Goal: Task Accomplishment & Management: Manage account settings

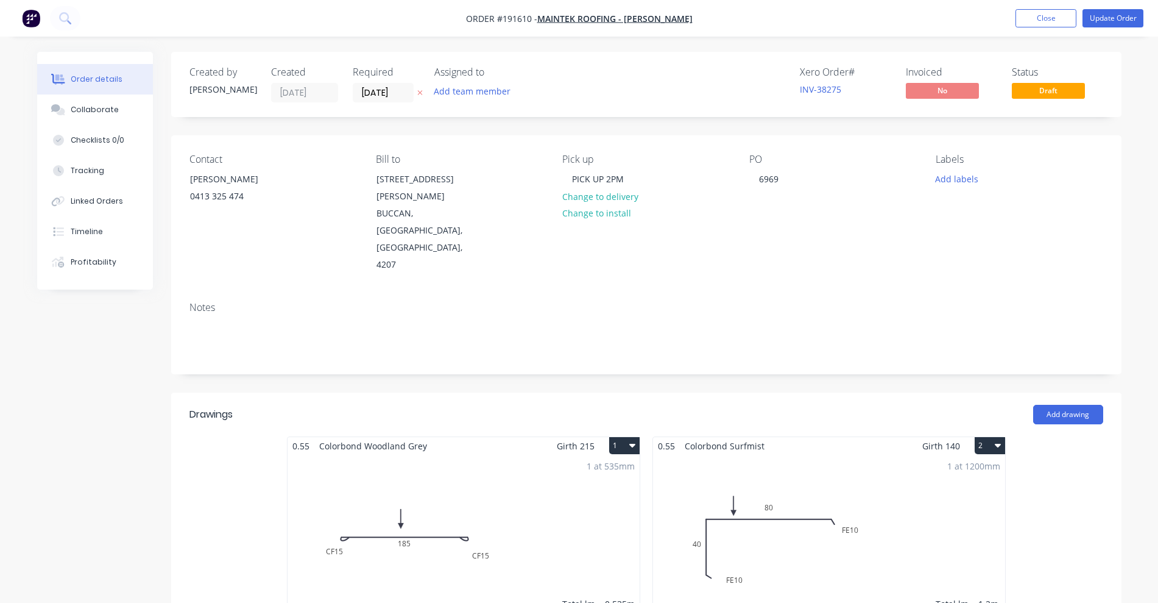
click at [592, 323] on div "Created by [PERSON_NAME] Created [DATE] Required [DATE] Assigned to Add team me…" at bounding box center [646, 608] width 950 height 1113
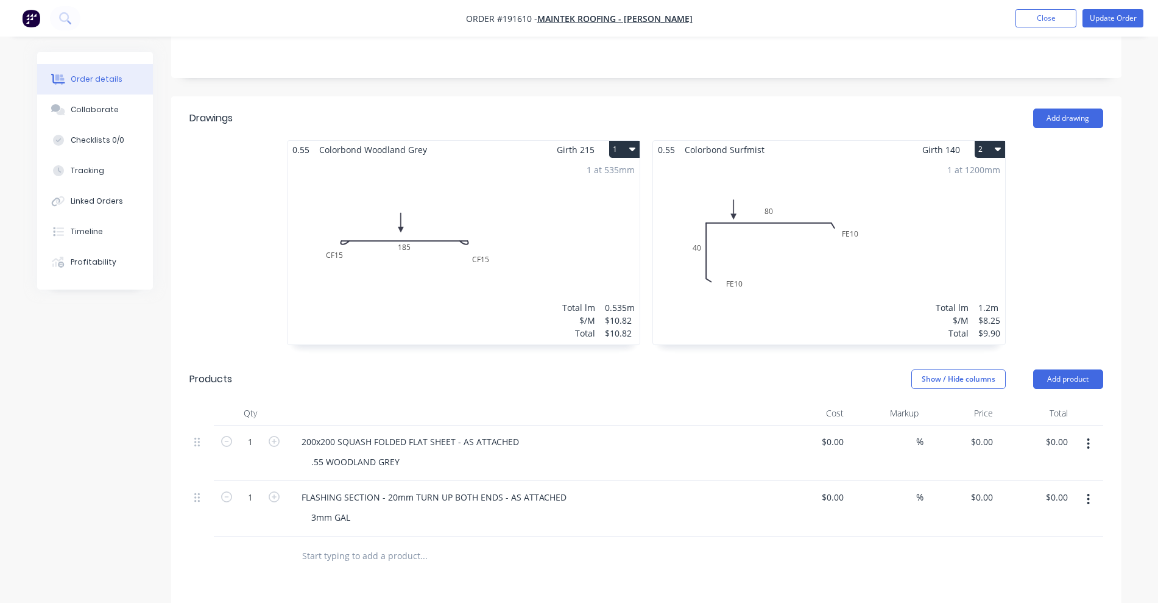
scroll to position [305, 0]
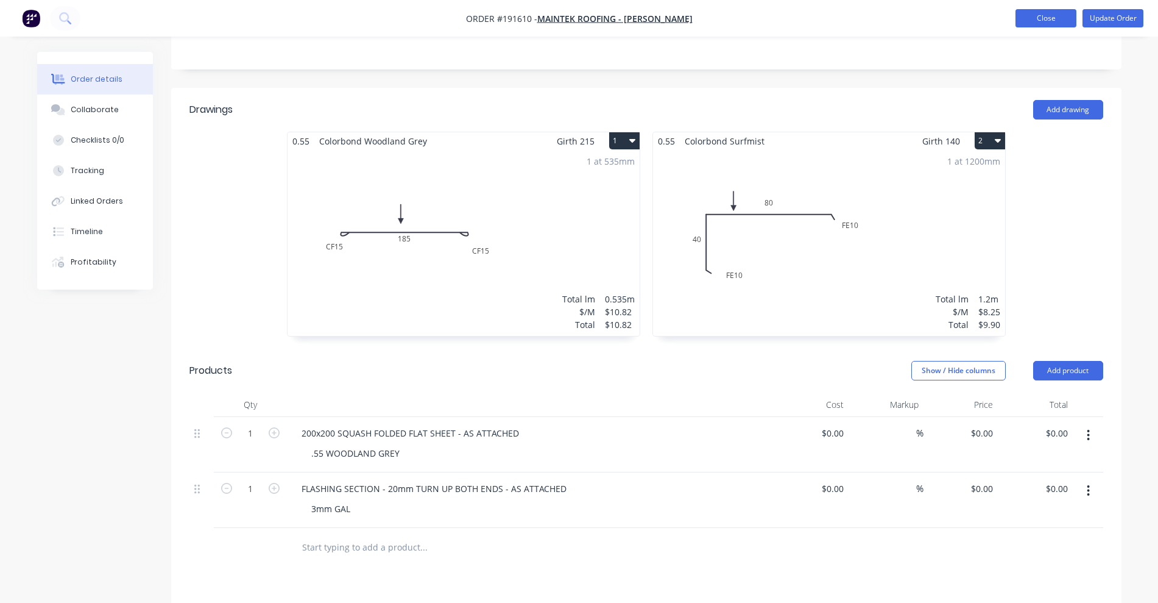
click at [1033, 16] on button "Close" at bounding box center [1046, 18] width 61 height 18
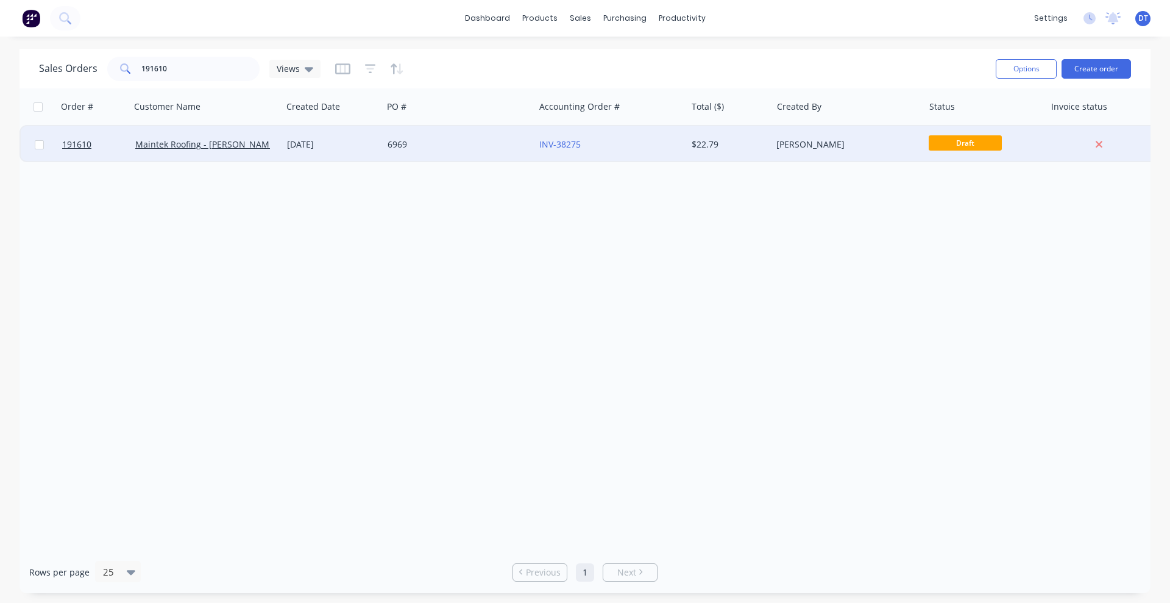
click at [455, 144] on div "6969" at bounding box center [454, 144] width 135 height 12
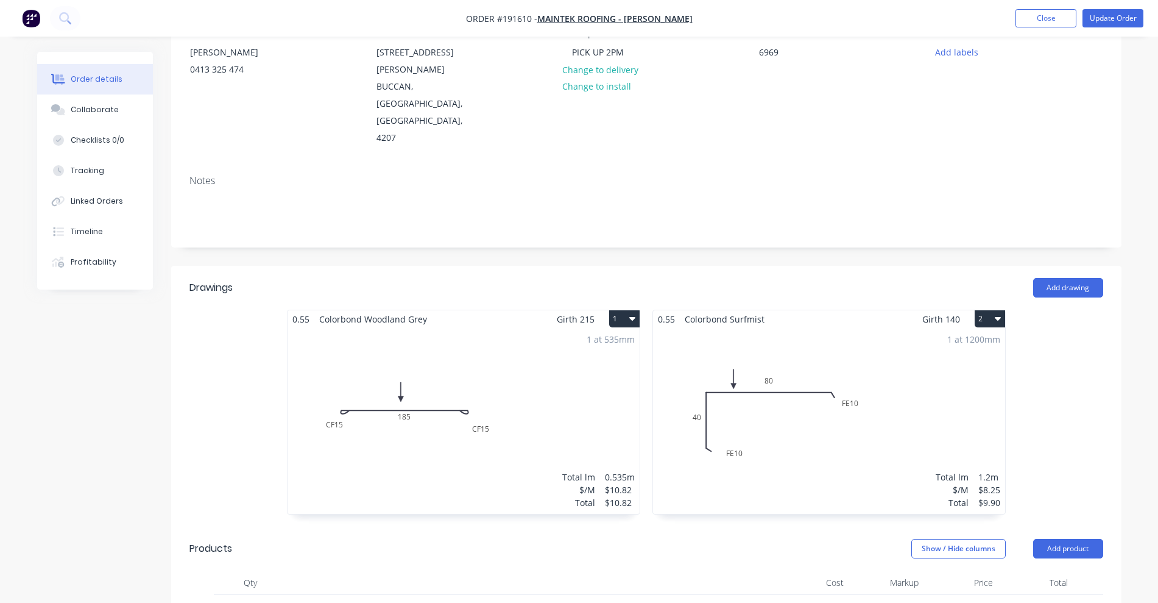
scroll to position [381, 0]
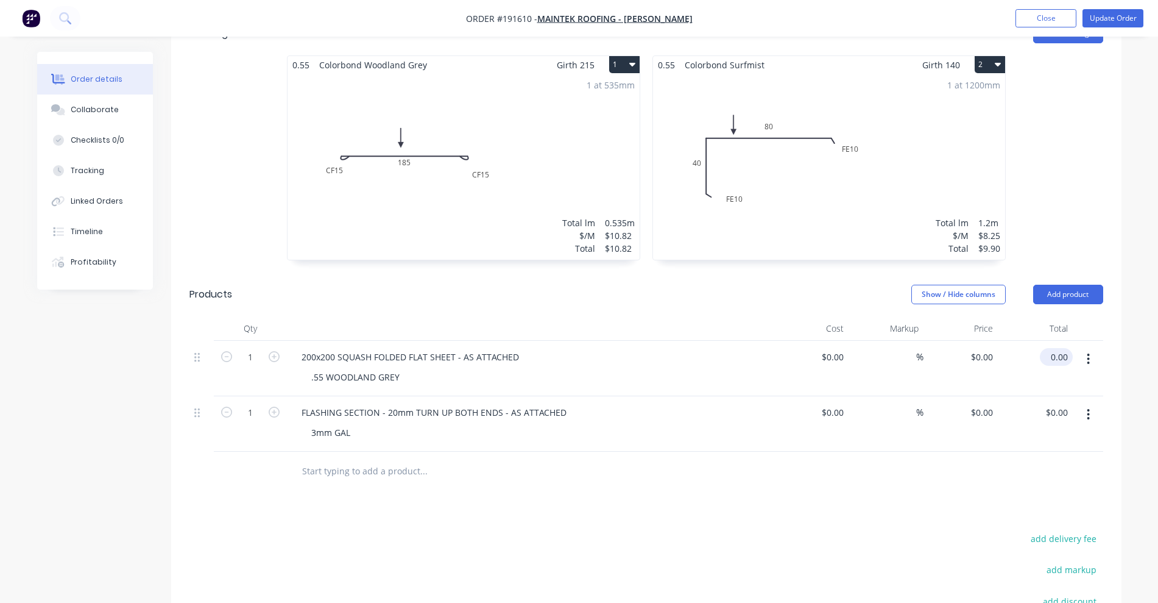
click at [1066, 348] on input "0.00" at bounding box center [1059, 357] width 28 height 18
type input "16.58"
type input "$16.58"
click at [1064, 403] on input "0.00" at bounding box center [1059, 412] width 28 height 18
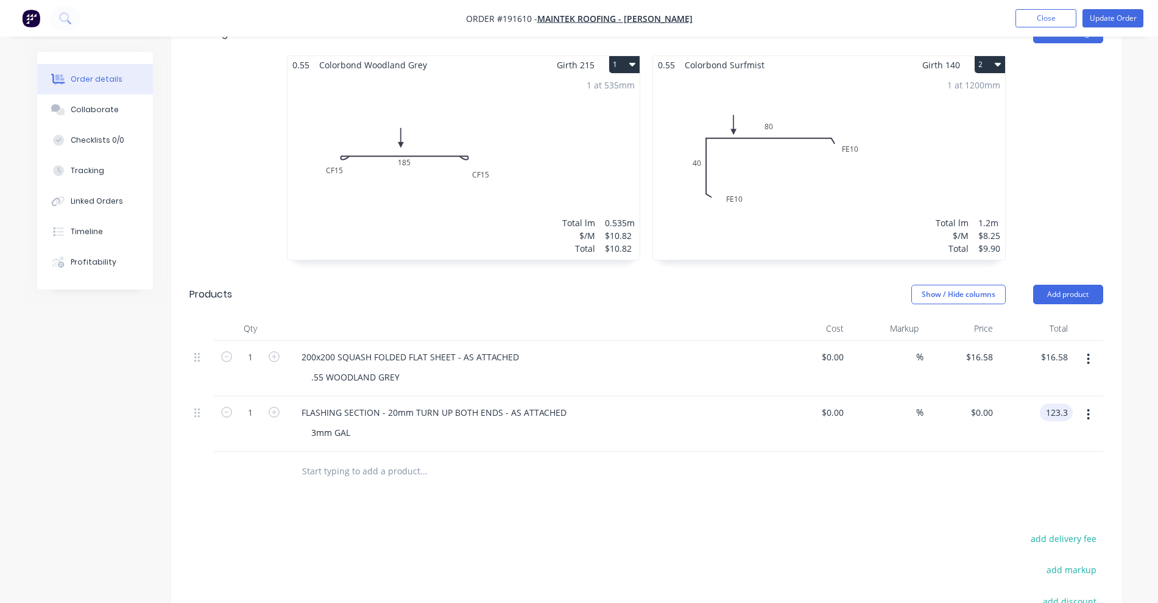
type input "123.3"
type input "$123.30"
click at [953, 530] on div "add delivery fee" at bounding box center [1027, 545] width 152 height 31
click at [1111, 25] on button "Update Order" at bounding box center [1113, 18] width 61 height 18
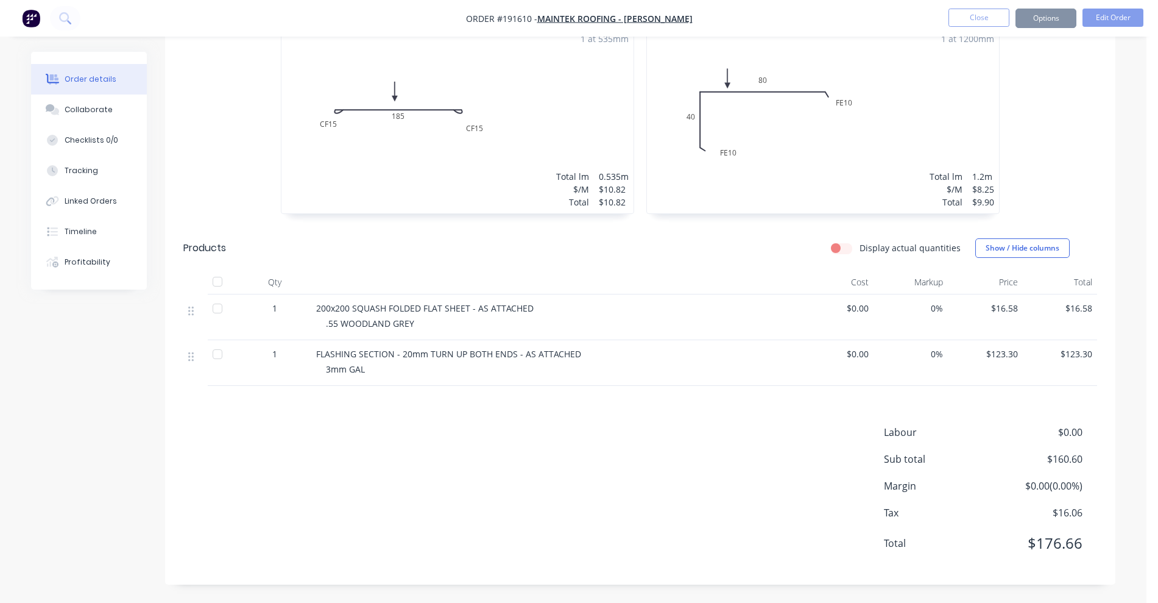
scroll to position [0, 0]
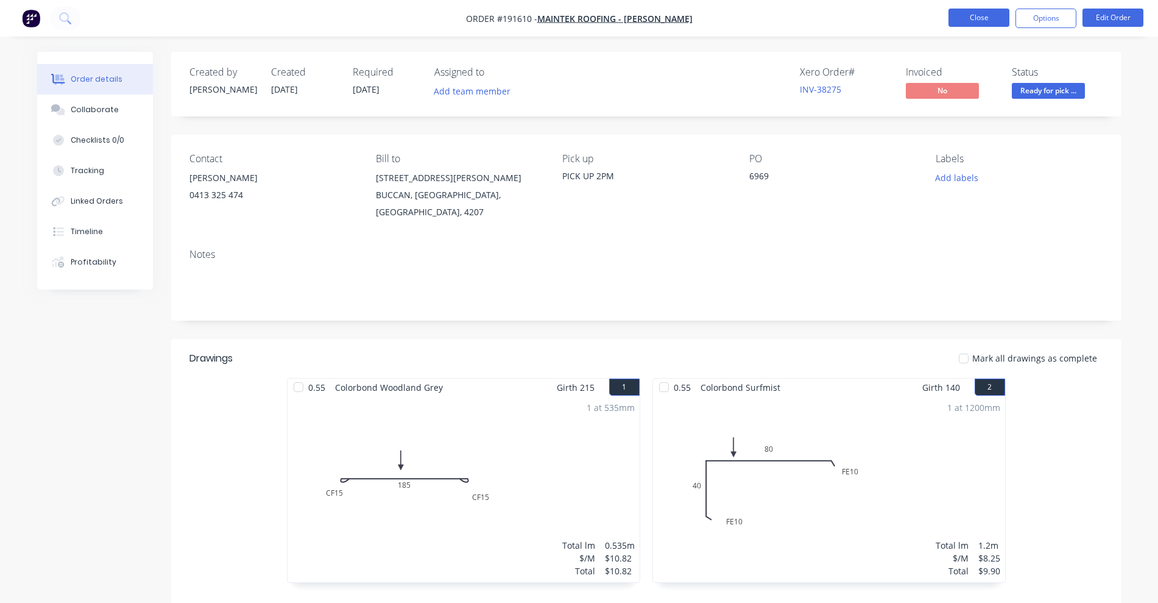
click at [1008, 22] on button "Close" at bounding box center [979, 18] width 61 height 18
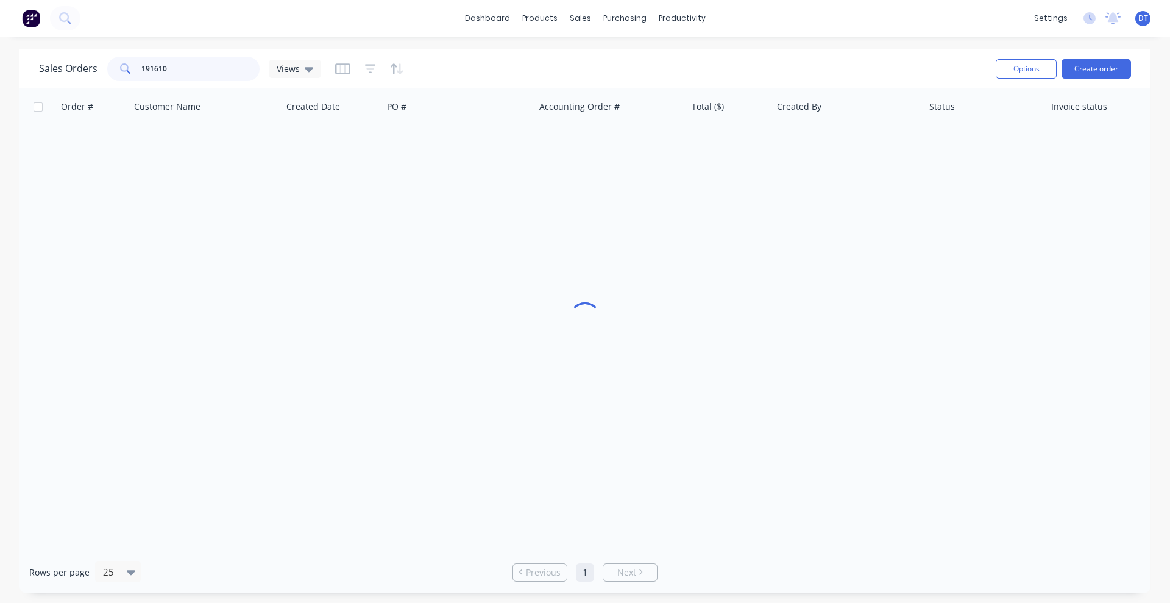
drag, startPoint x: 190, startPoint y: 69, endPoint x: 123, endPoint y: 87, distance: 69.3
click at [123, 87] on div "Sales Orders 191610 Views Options Create order" at bounding box center [584, 69] width 1131 height 40
drag, startPoint x: 177, startPoint y: 76, endPoint x: 147, endPoint y: 83, distance: 30.7
click at [147, 83] on div "Sales Orders 191623 Views" at bounding box center [512, 69] width 947 height 30
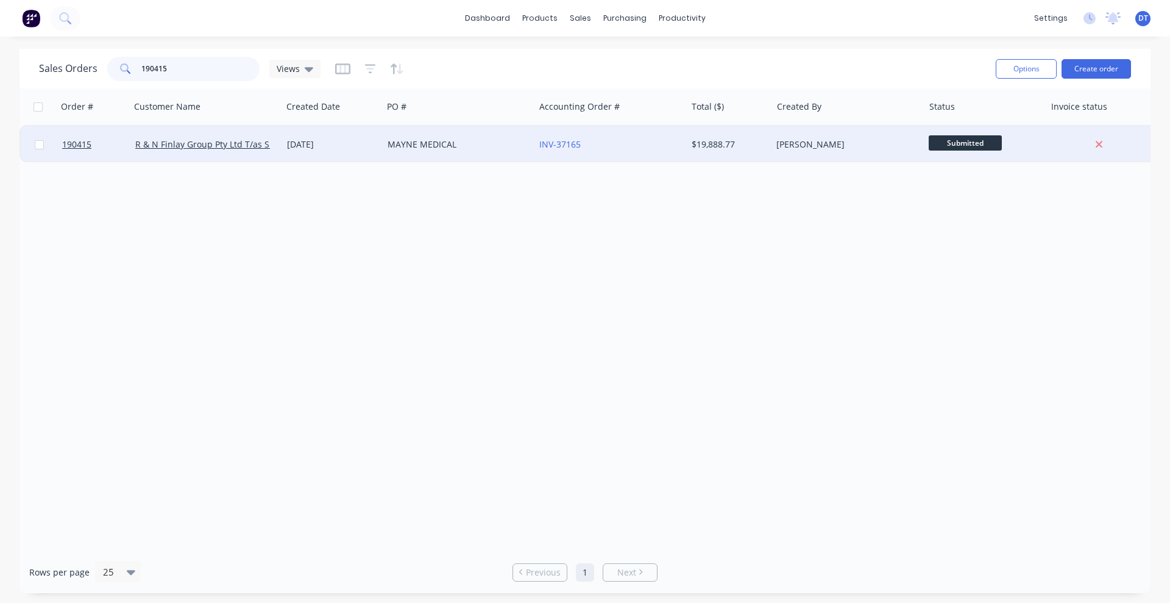
type input "190415"
click at [489, 149] on div "MAYNE MEDICAL" at bounding box center [454, 144] width 135 height 12
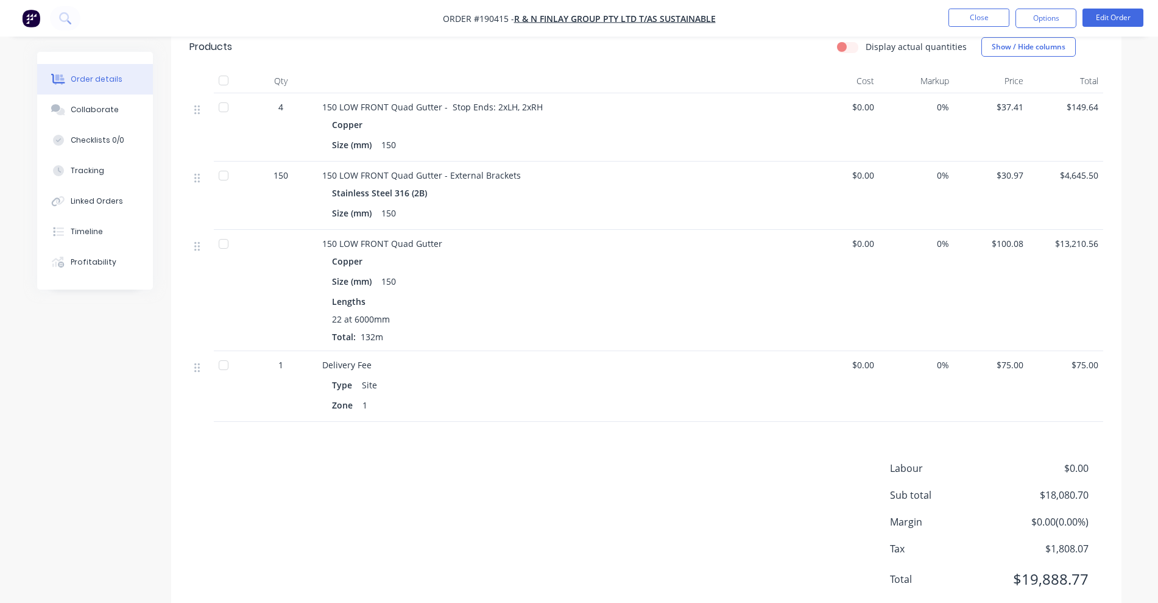
scroll to position [338, 0]
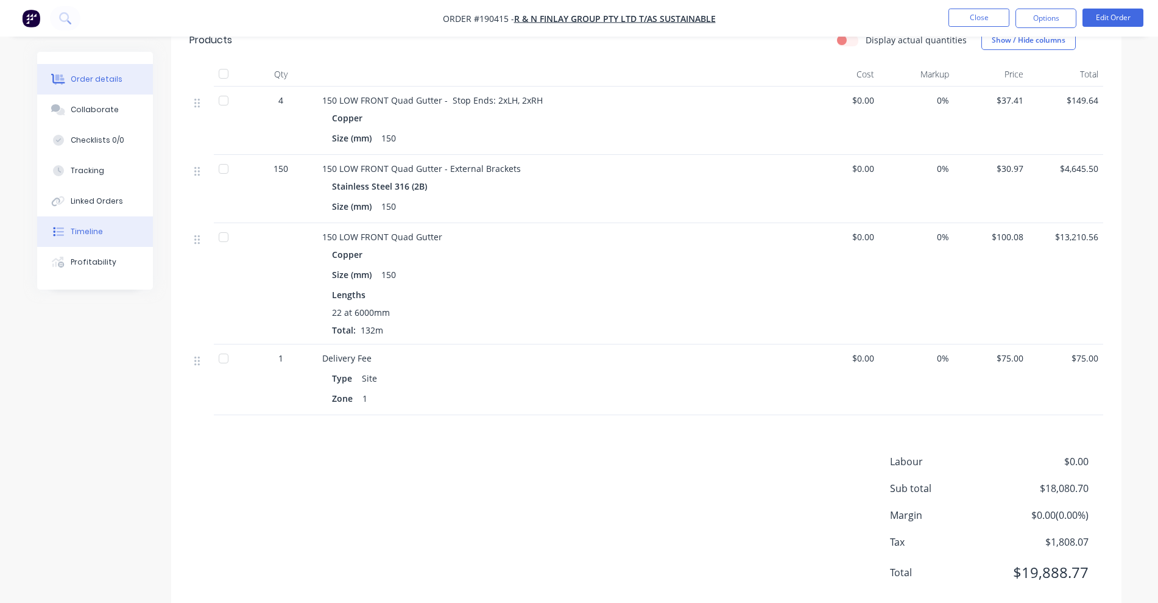
click at [99, 235] on div "Timeline" at bounding box center [87, 231] width 32 height 11
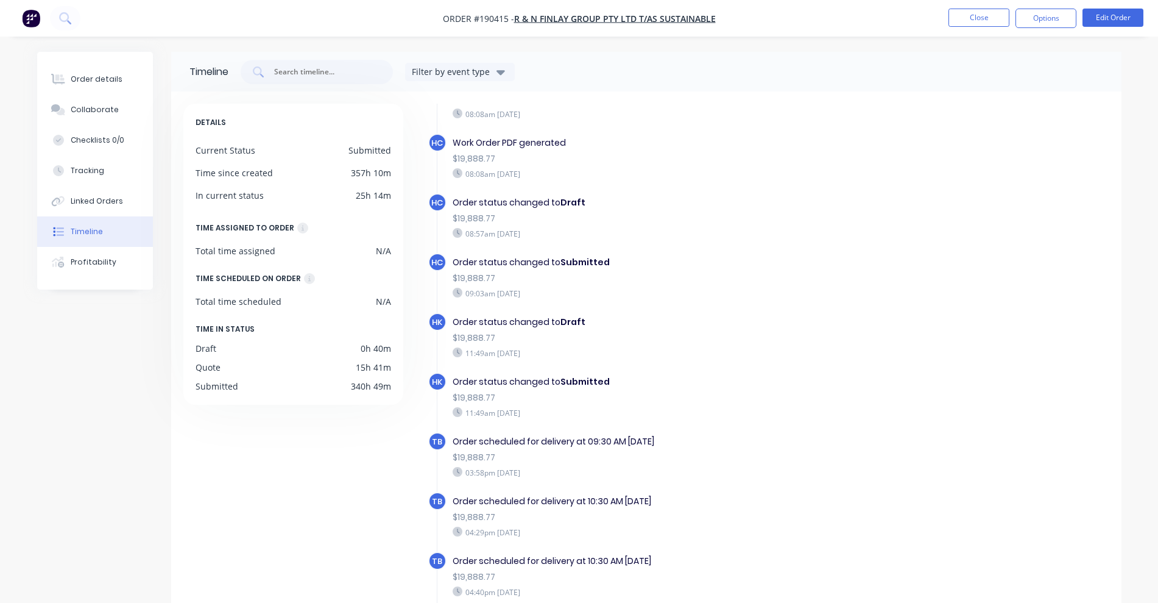
scroll to position [409, 0]
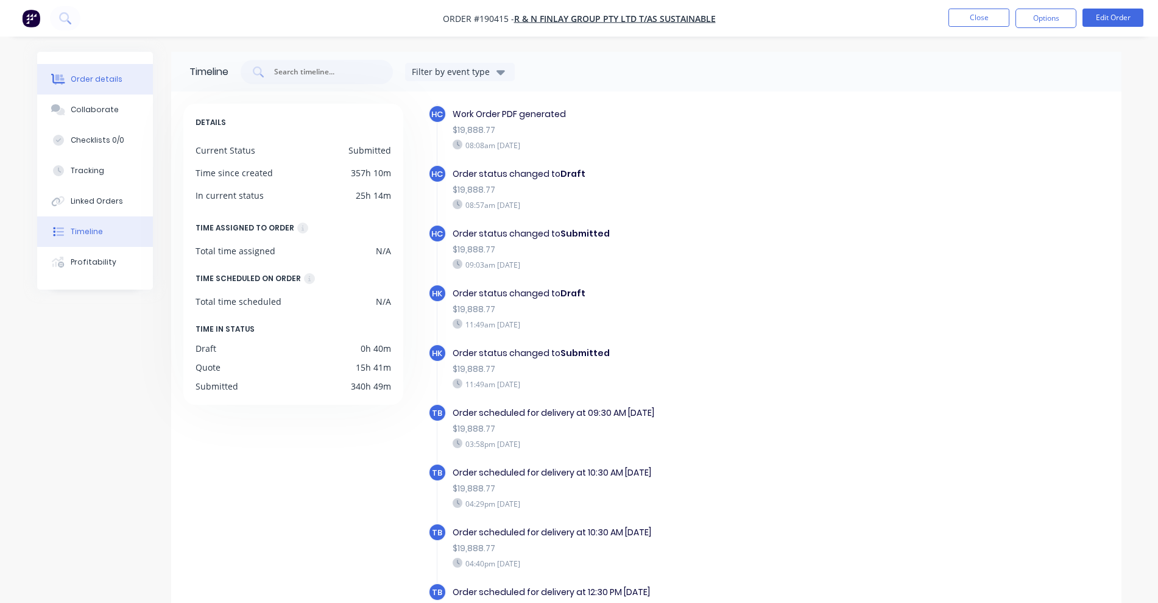
click at [105, 74] on div "Order details" at bounding box center [97, 79] width 52 height 11
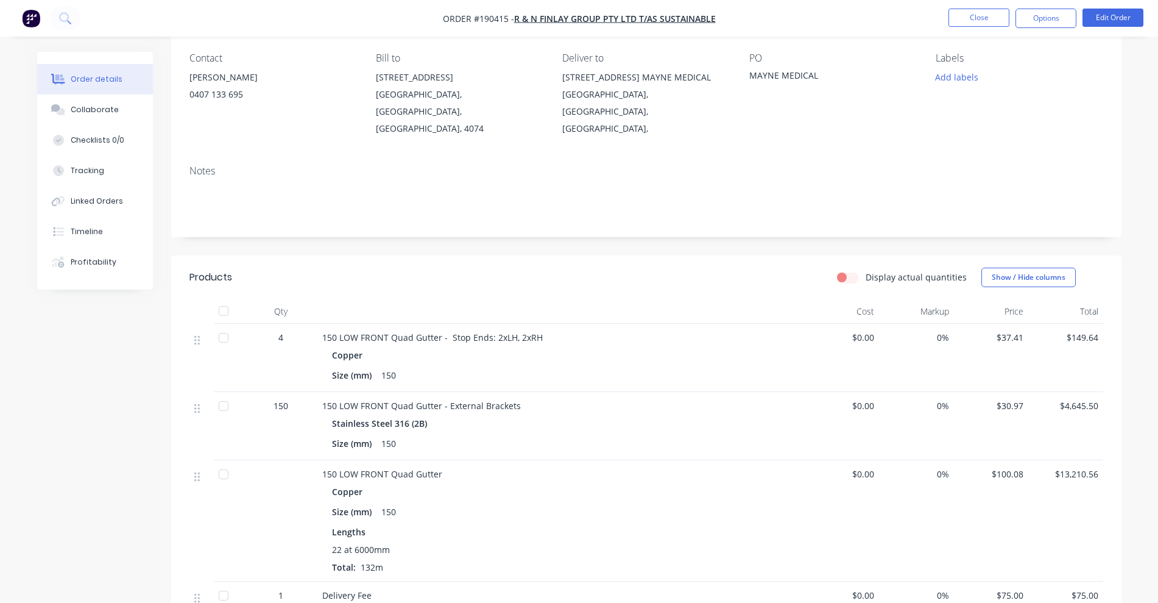
scroll to position [152, 0]
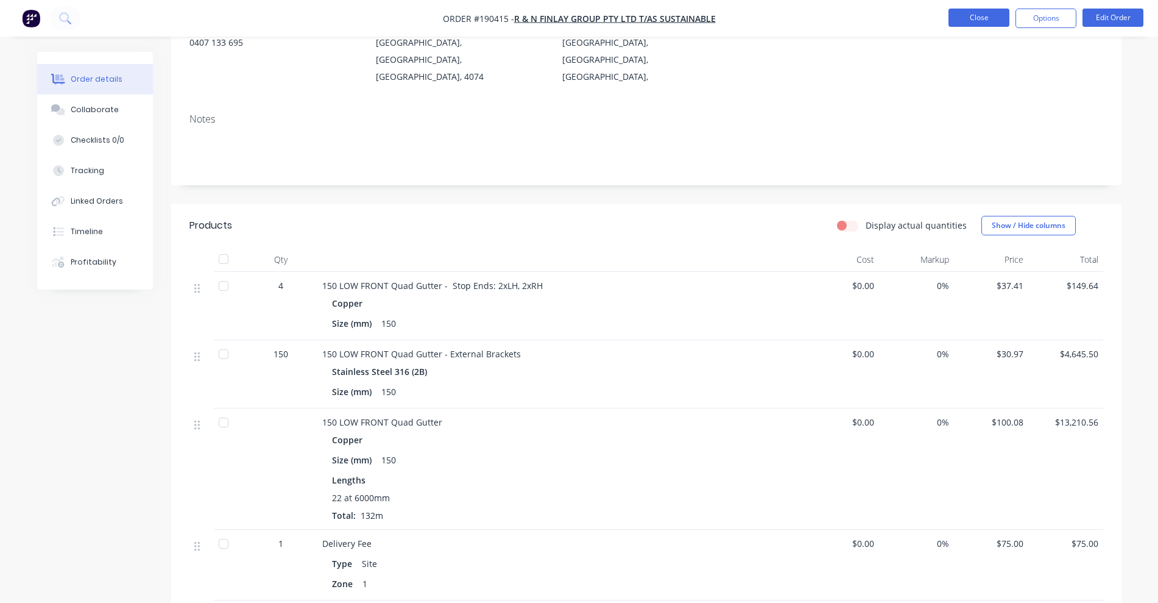
click at [983, 18] on button "Close" at bounding box center [979, 18] width 61 height 18
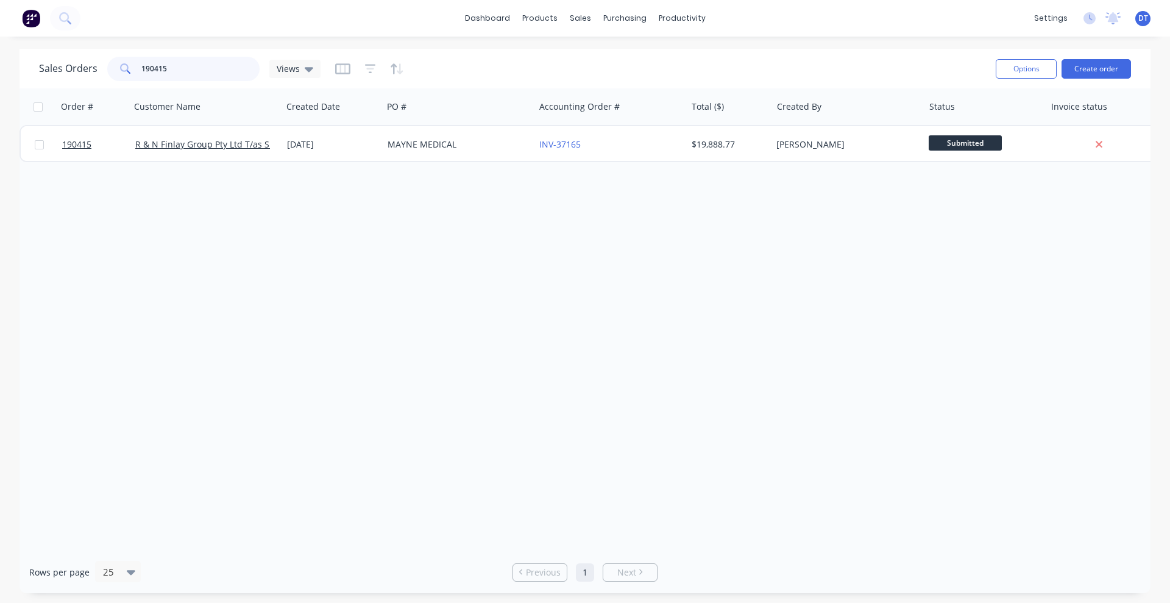
drag, startPoint x: 180, startPoint y: 66, endPoint x: 65, endPoint y: 69, distance: 115.2
click at [65, 69] on div "Sales Orders 190415 Views" at bounding box center [179, 69] width 281 height 24
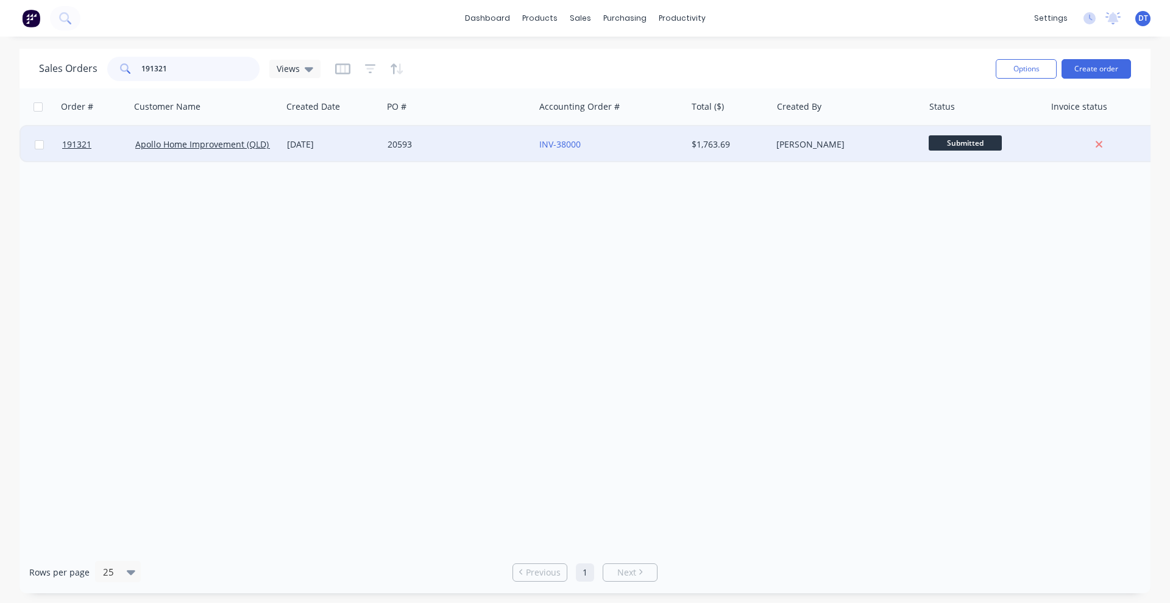
type input "191321"
click at [498, 138] on div "20593" at bounding box center [454, 144] width 135 height 12
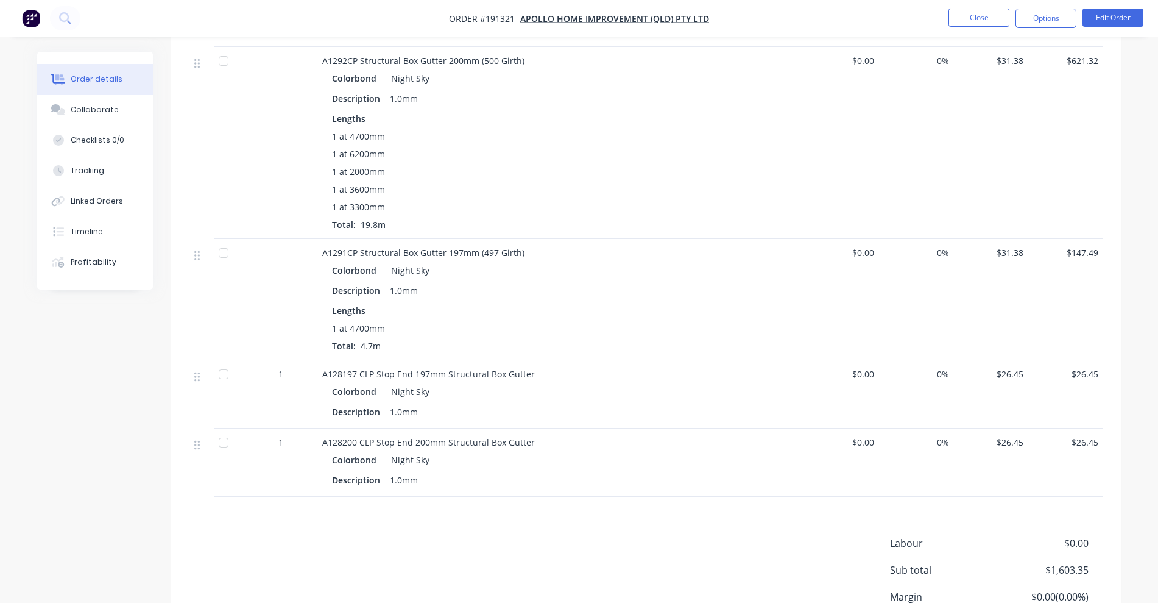
scroll to position [767, 0]
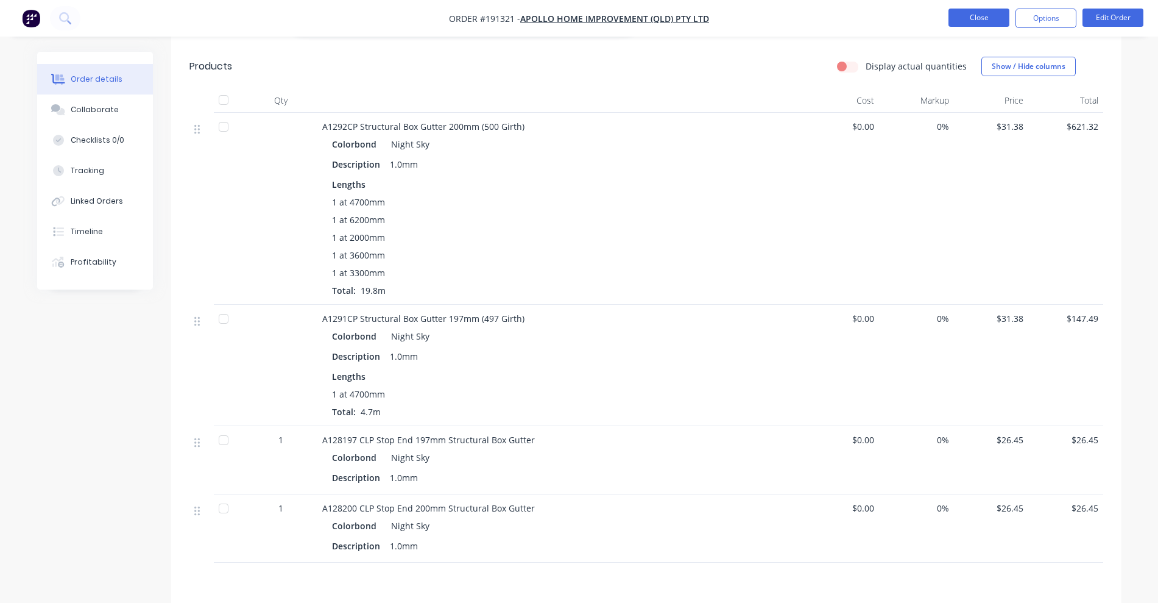
click at [986, 18] on button "Close" at bounding box center [979, 18] width 61 height 18
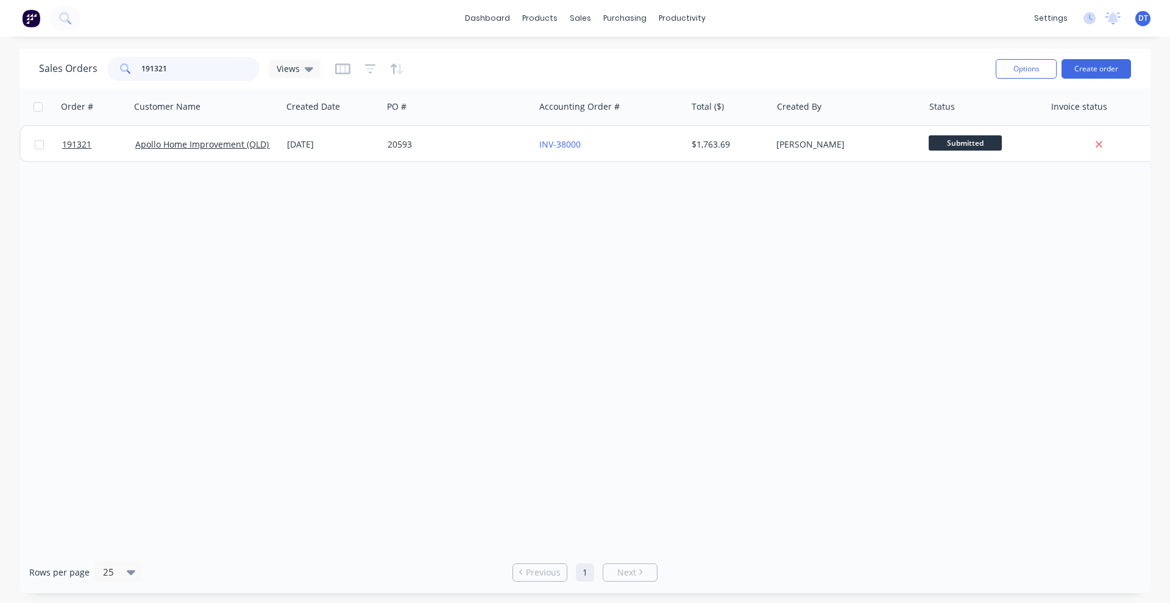
drag, startPoint x: 178, startPoint y: 60, endPoint x: 77, endPoint y: 62, distance: 101.2
click at [78, 62] on div "Sales Orders 191321 Views" at bounding box center [179, 69] width 281 height 24
type input "191540"
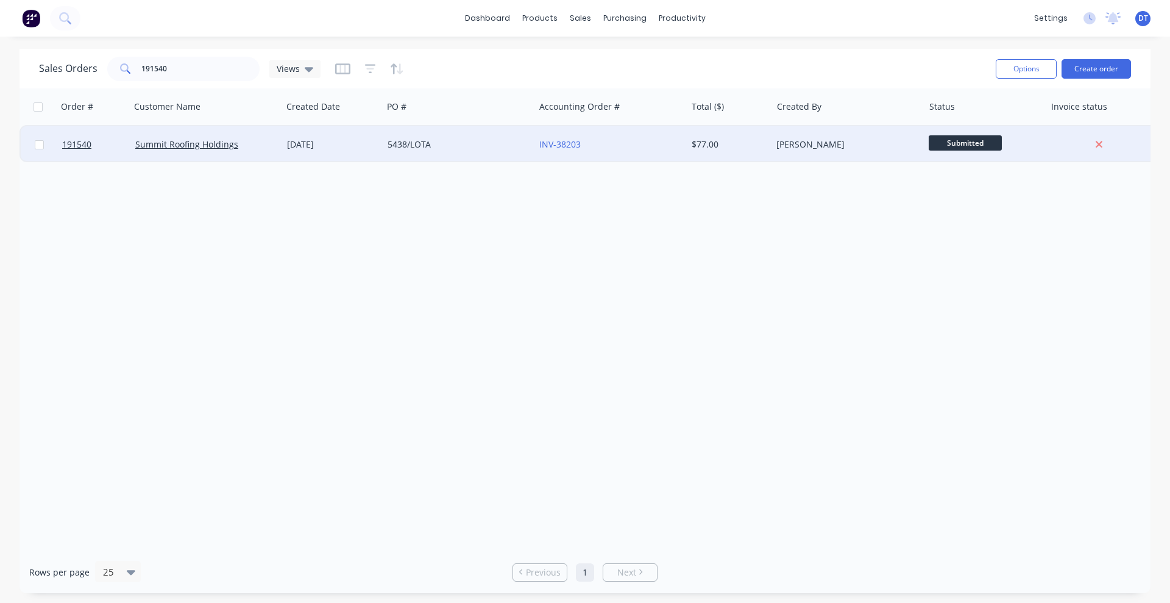
click at [470, 156] on div "5438/LOTA" at bounding box center [459, 144] width 152 height 37
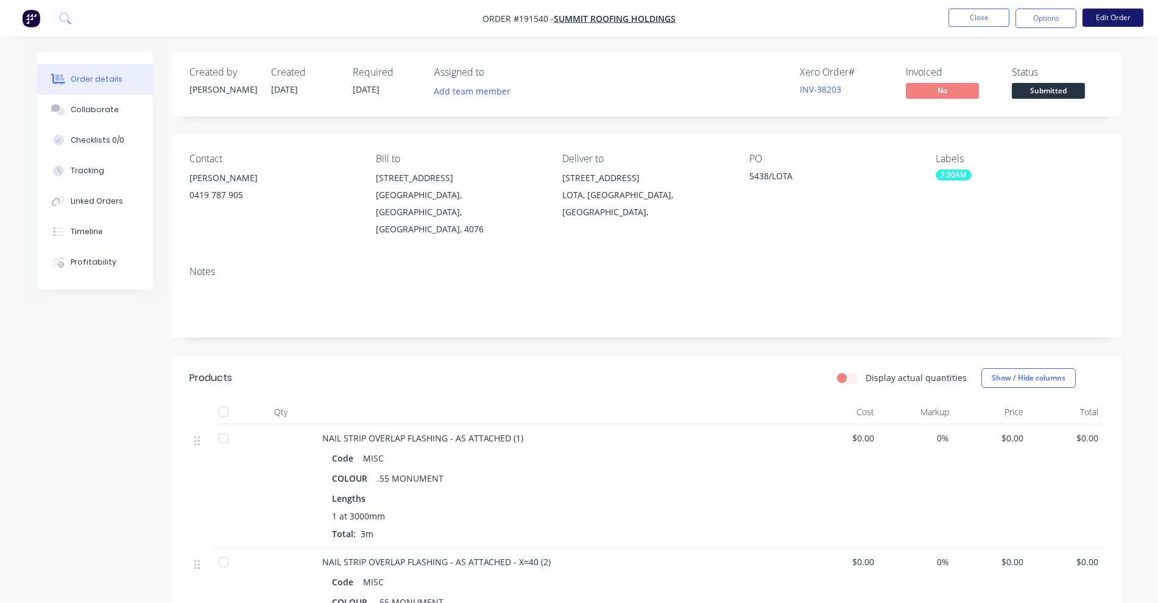
click at [1100, 20] on button "Edit Order" at bounding box center [1113, 18] width 61 height 18
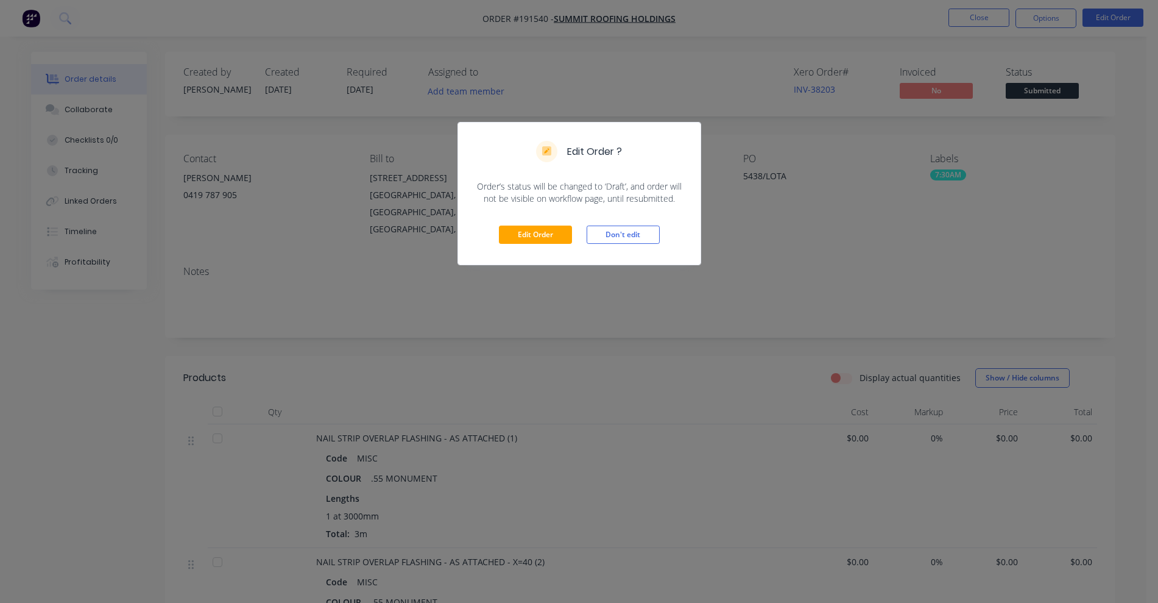
click at [542, 218] on div "Edit Order Don't edit" at bounding box center [579, 235] width 242 height 60
click at [536, 240] on button "Edit Order" at bounding box center [535, 234] width 73 height 18
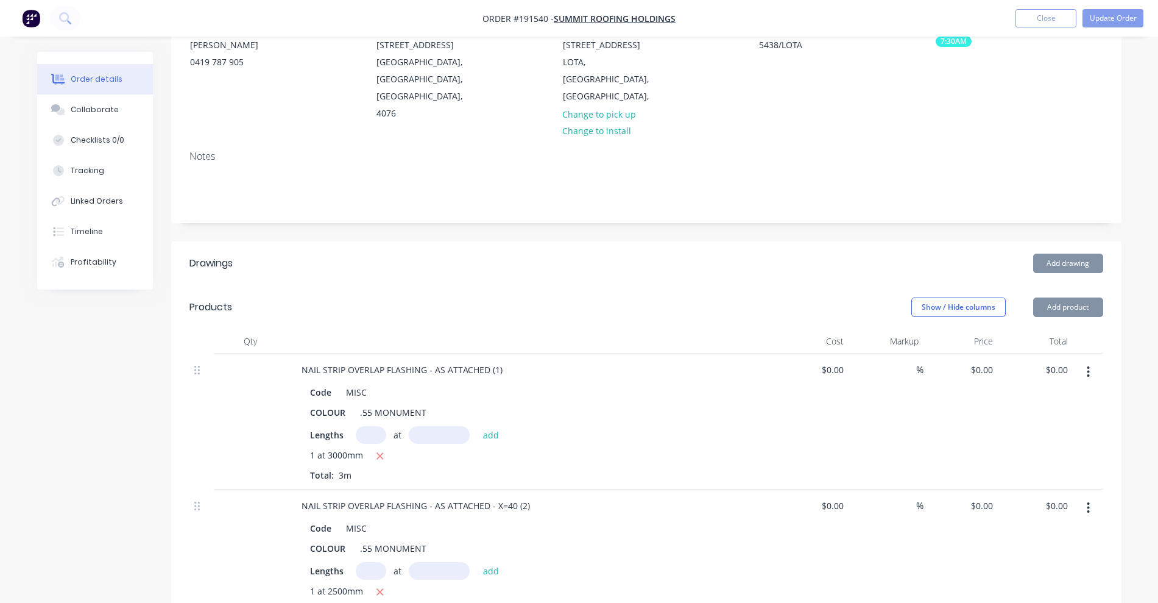
scroll to position [152, 0]
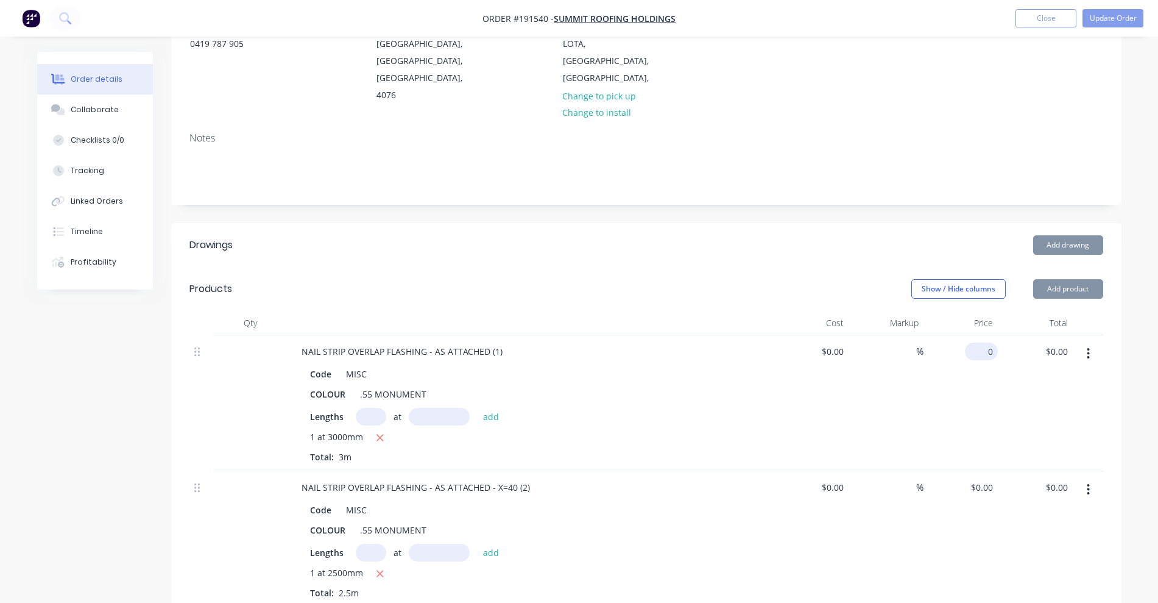
click at [986, 342] on input "0" at bounding box center [984, 351] width 28 height 18
type input "$12.98"
type input "$38.94"
click at [982, 478] on div "0 $0.00" at bounding box center [981, 487] width 33 height 18
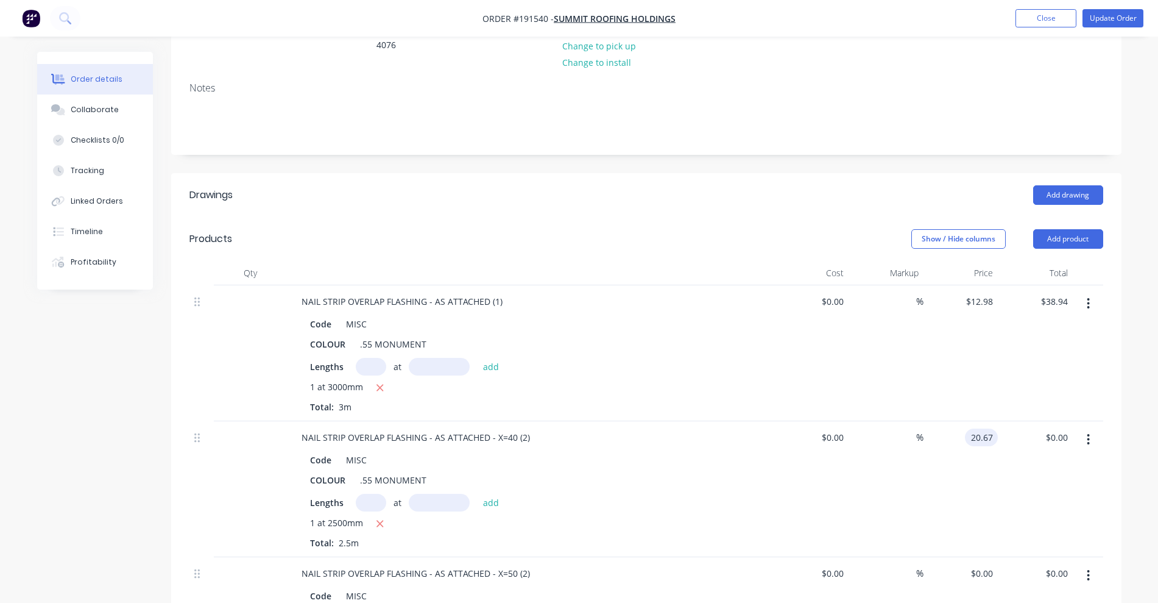
scroll to position [228, 0]
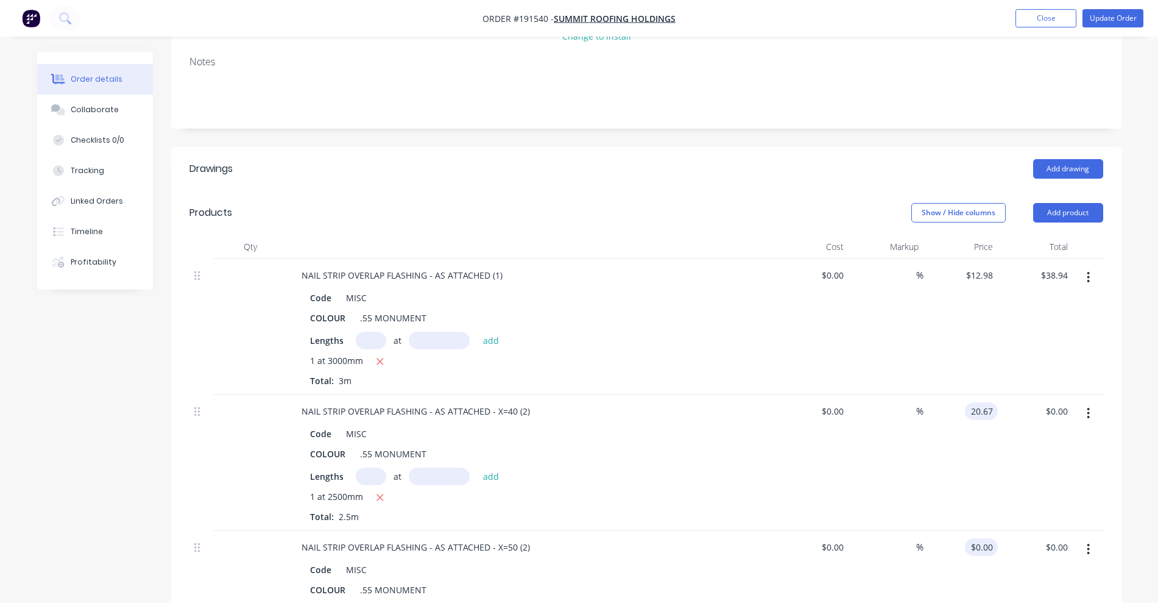
type input "$20.67"
type input "$51.68"
click at [991, 538] on input "0" at bounding box center [984, 547] width 28 height 18
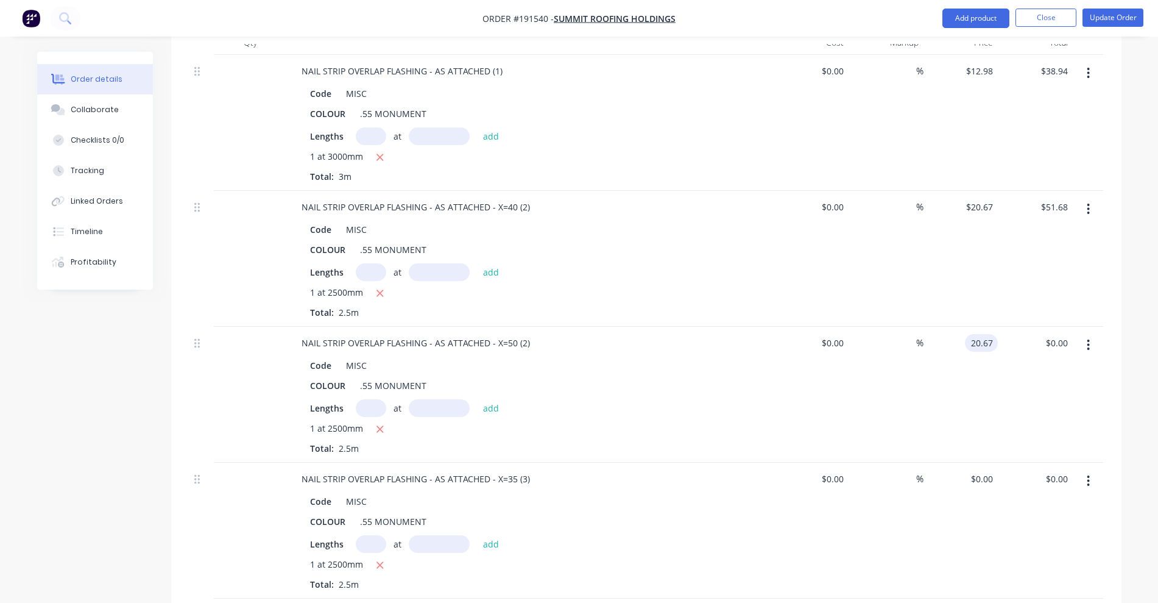
scroll to position [609, 0]
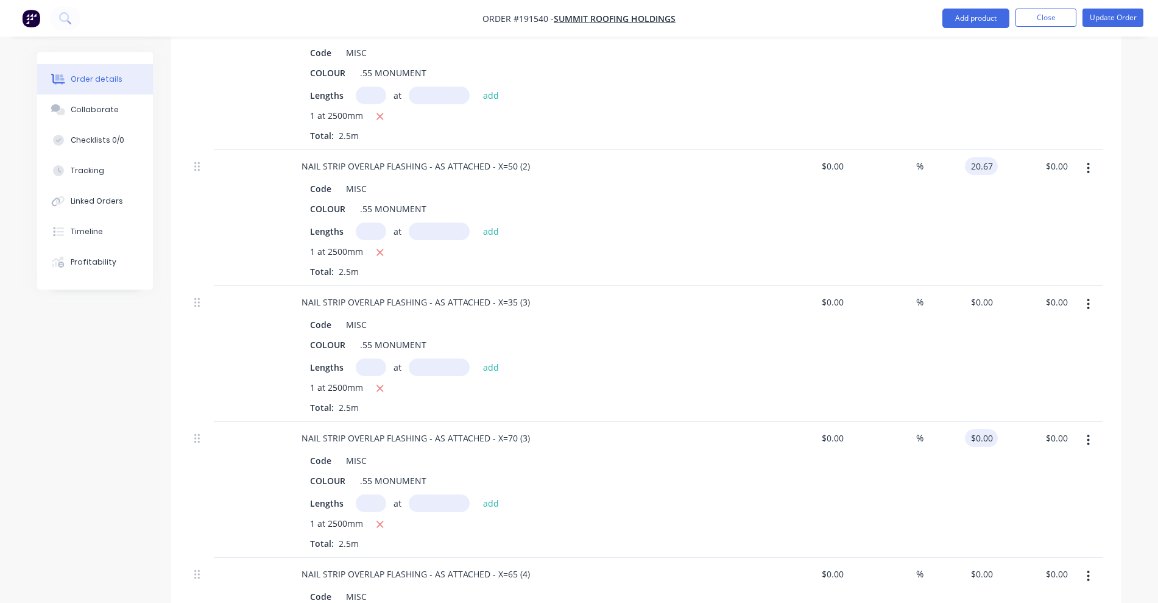
type input "$20.67"
type input "$51.68"
click at [986, 429] on input "0" at bounding box center [984, 438] width 28 height 18
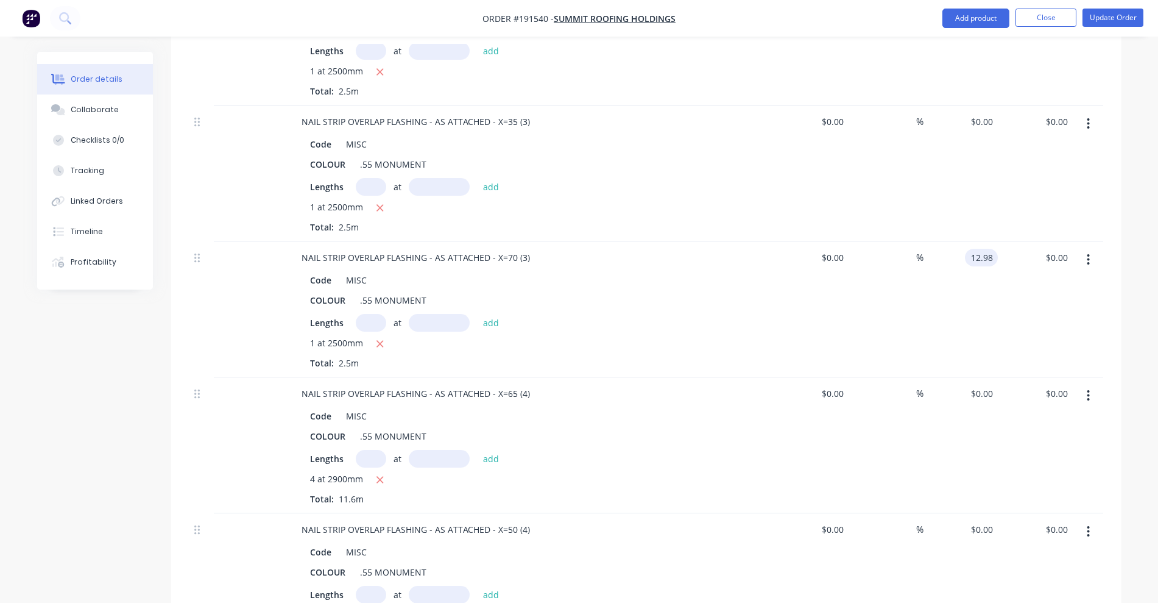
scroll to position [838, 0]
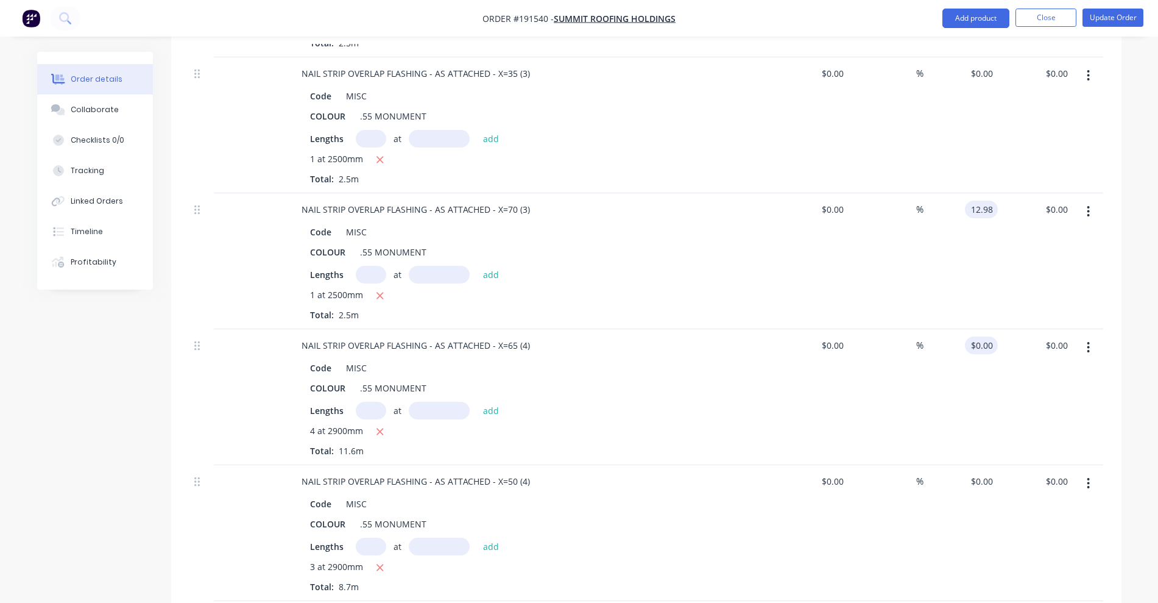
type input "$12.98"
type input "$32.45"
click at [985, 336] on input "0" at bounding box center [984, 345] width 28 height 18
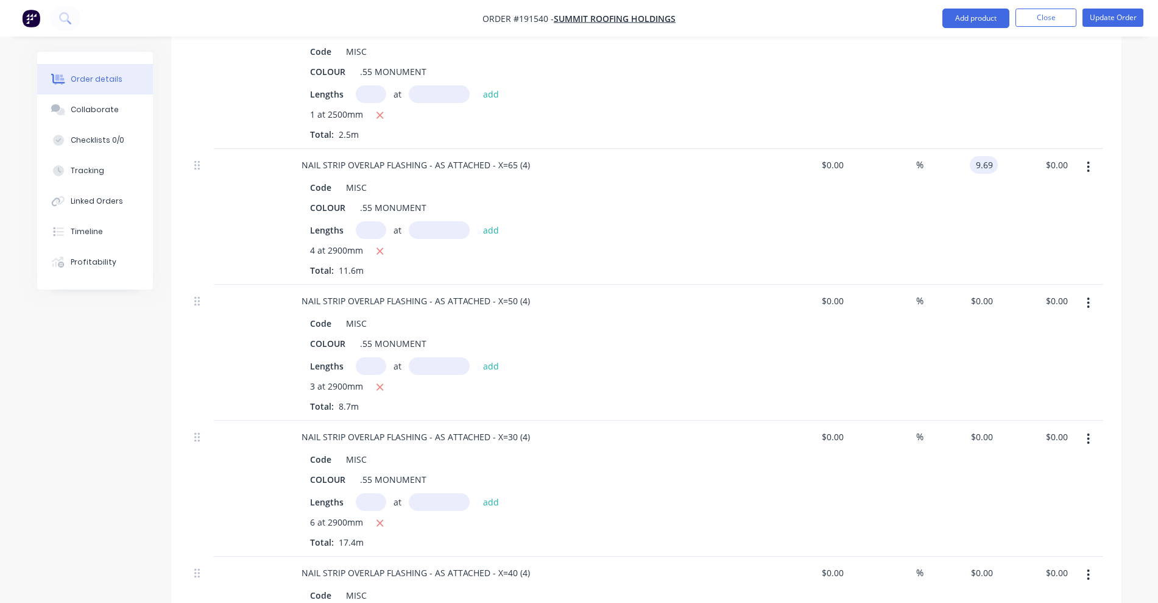
scroll to position [1066, 0]
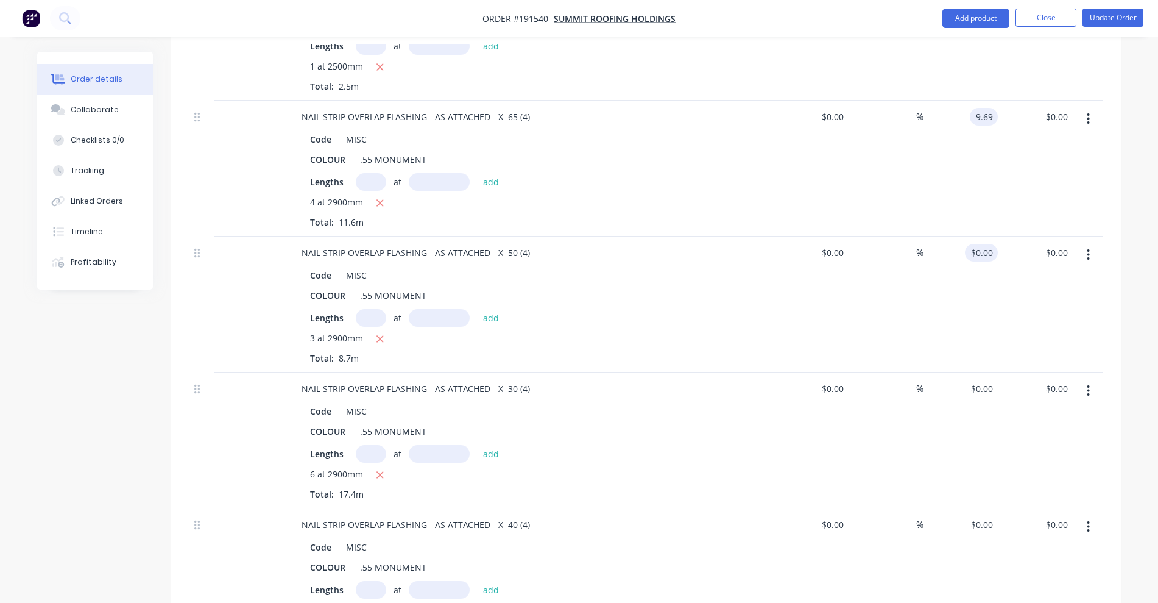
type input "$9.69"
type input "$112.40"
click at [988, 244] on input "0" at bounding box center [984, 253] width 28 height 18
type input "$9.69"
type input "$84.30"
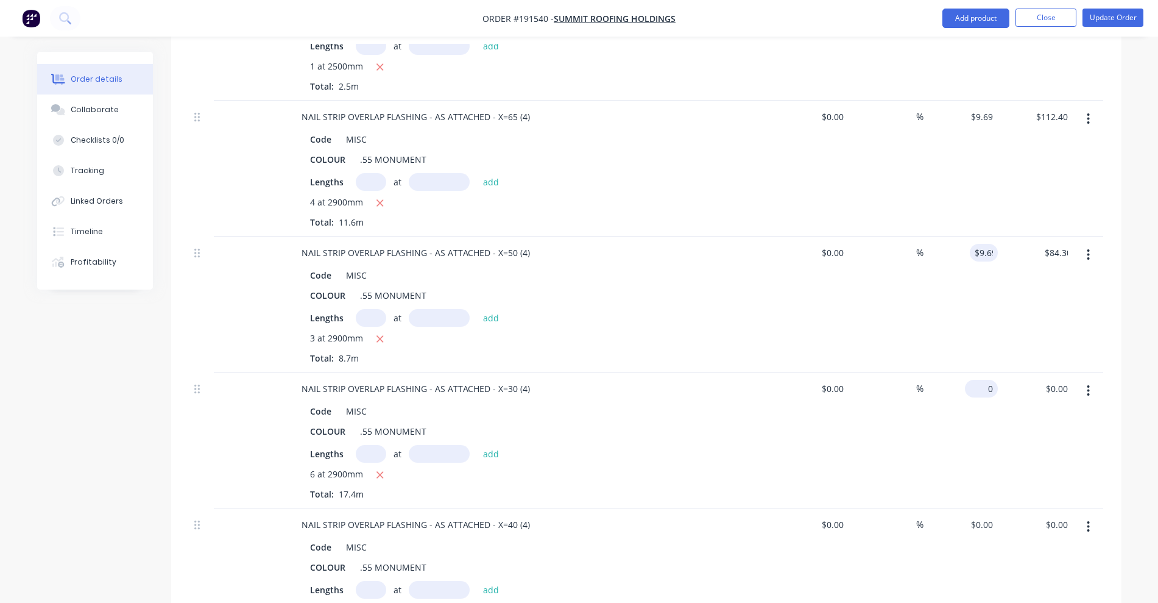
click at [997, 380] on input "0" at bounding box center [984, 389] width 28 height 18
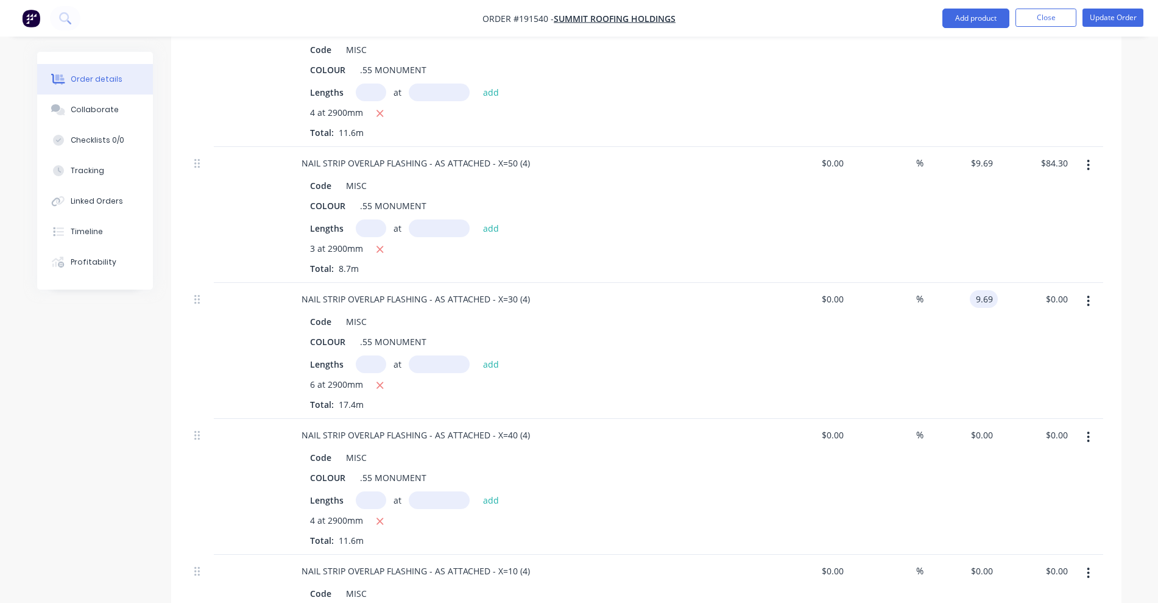
scroll to position [1295, 0]
type input "$9.69"
type input "$168.61"
click at [982, 287] on div "0 $0.00" at bounding box center [981, 296] width 33 height 18
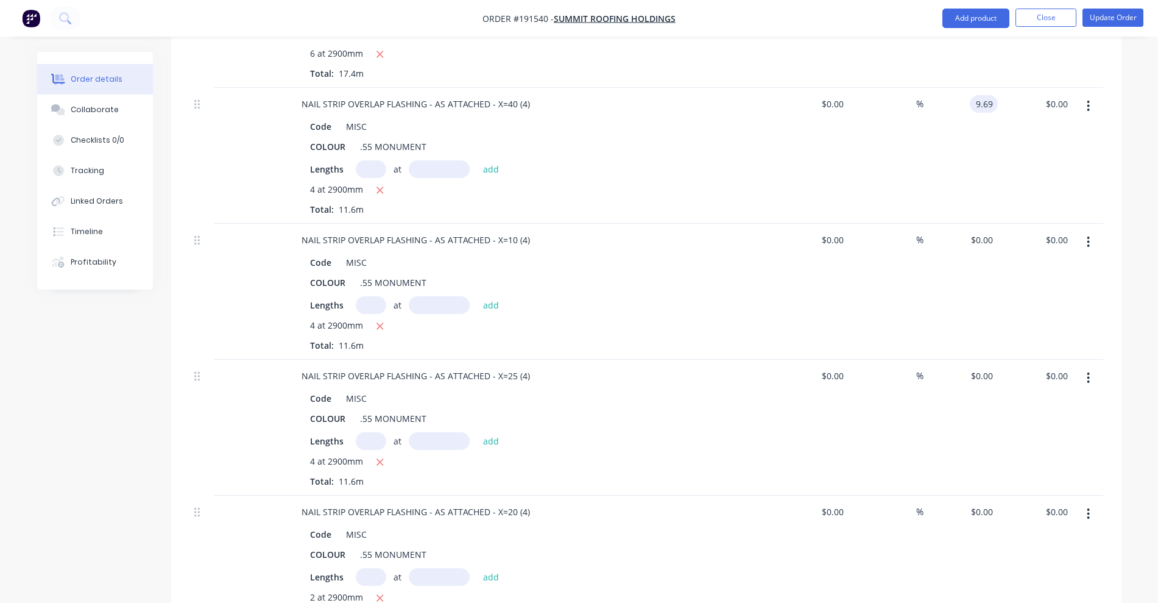
scroll to position [1523, 0]
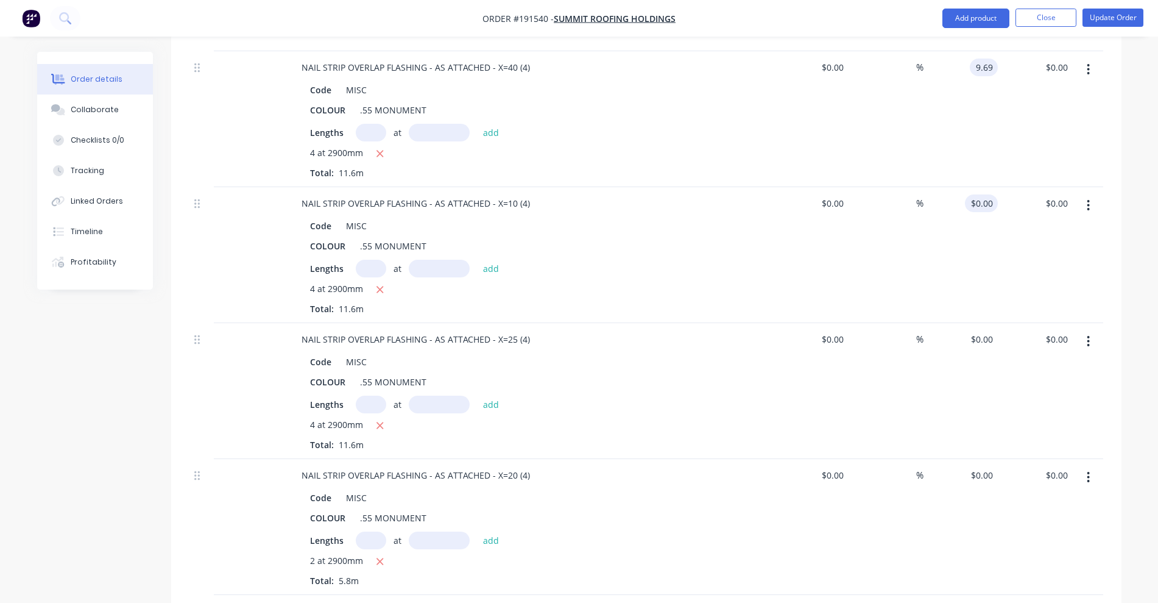
type input "$9.69"
type input "$112.40"
click at [988, 194] on input "0" at bounding box center [984, 203] width 28 height 18
type input "$9.69"
type input "$112.40"
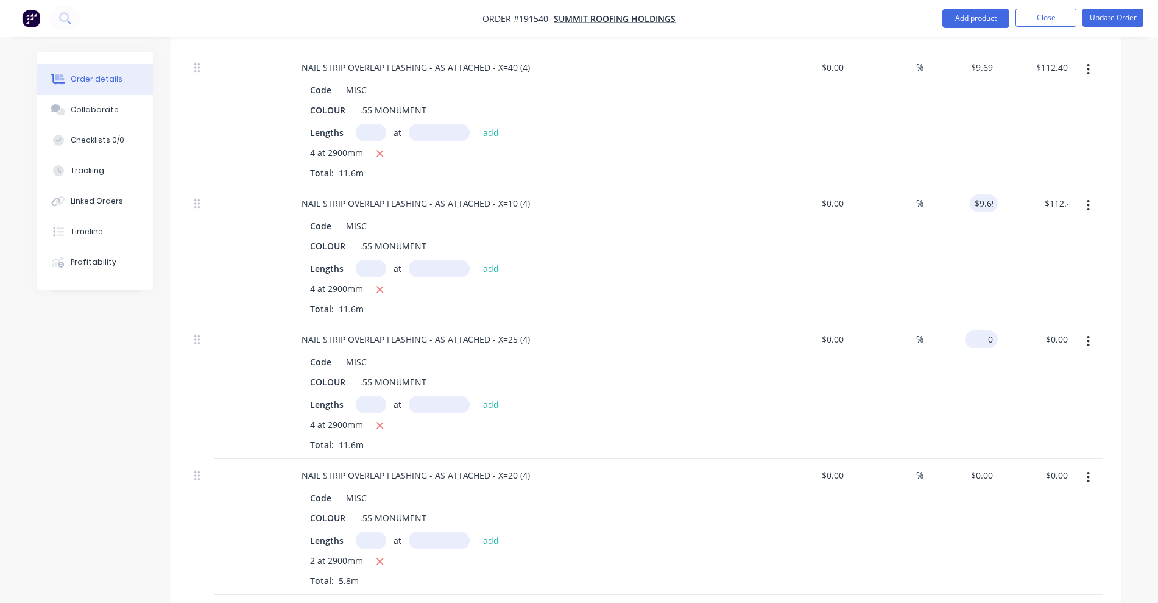
click at [980, 323] on div "0 $0.00" at bounding box center [961, 391] width 75 height 136
type input "$9.69"
type input "$112.40"
click at [986, 466] on input "0" at bounding box center [991, 475] width 14 height 18
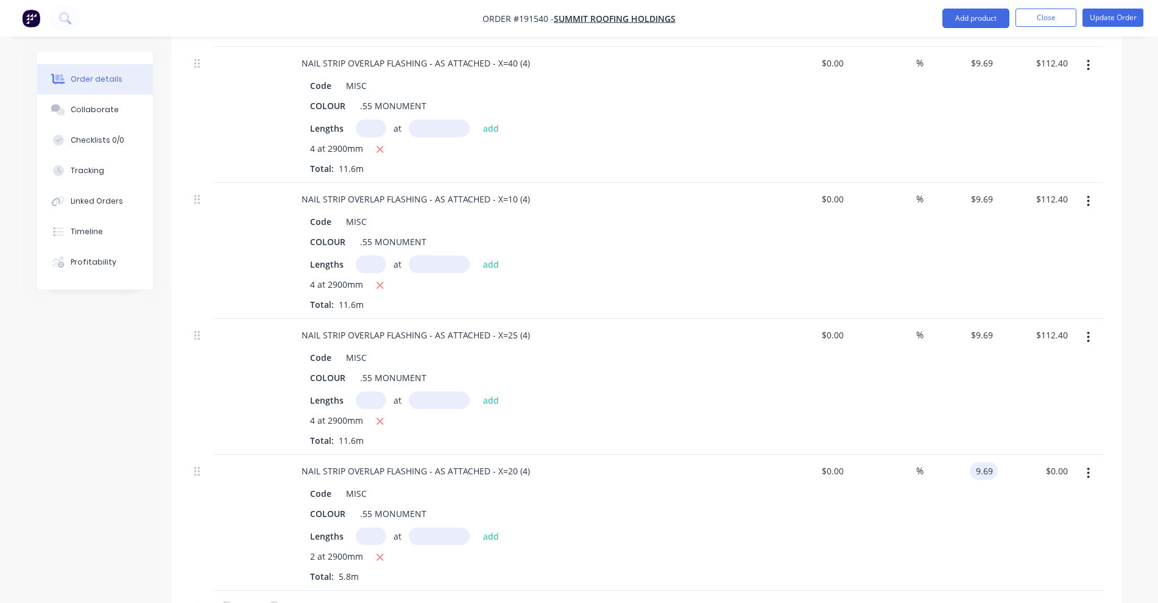
scroll to position [1675, 0]
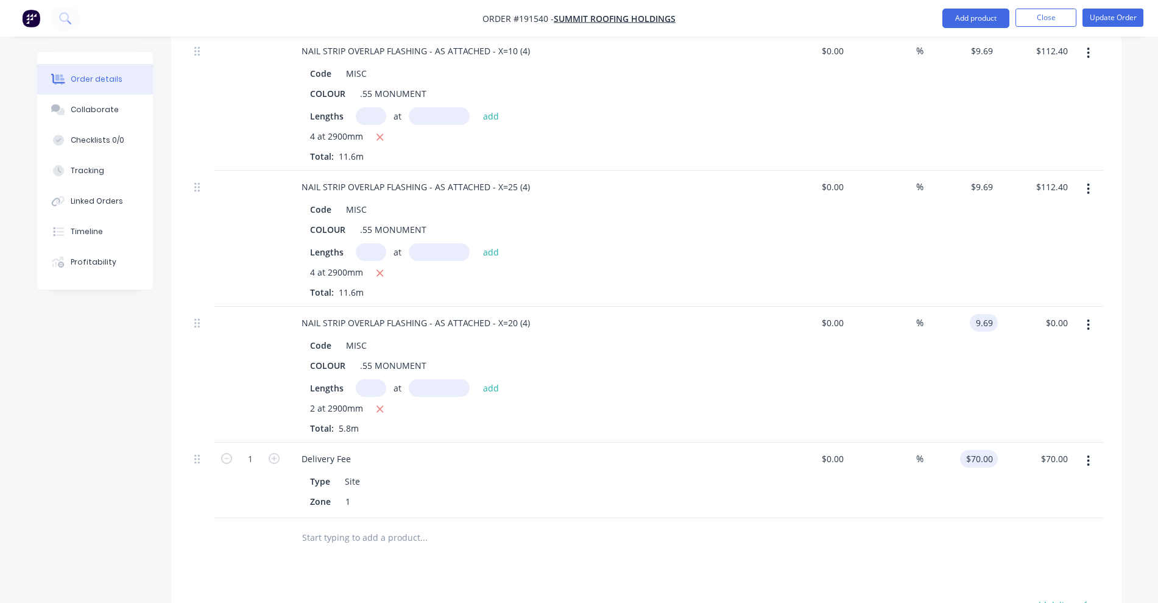
type input "$9.69"
type input "$56.20"
click at [982, 450] on input "70" at bounding box center [981, 459] width 33 height 18
type input "$70.00"
click at [905, 452] on div "%" at bounding box center [886, 480] width 75 height 76
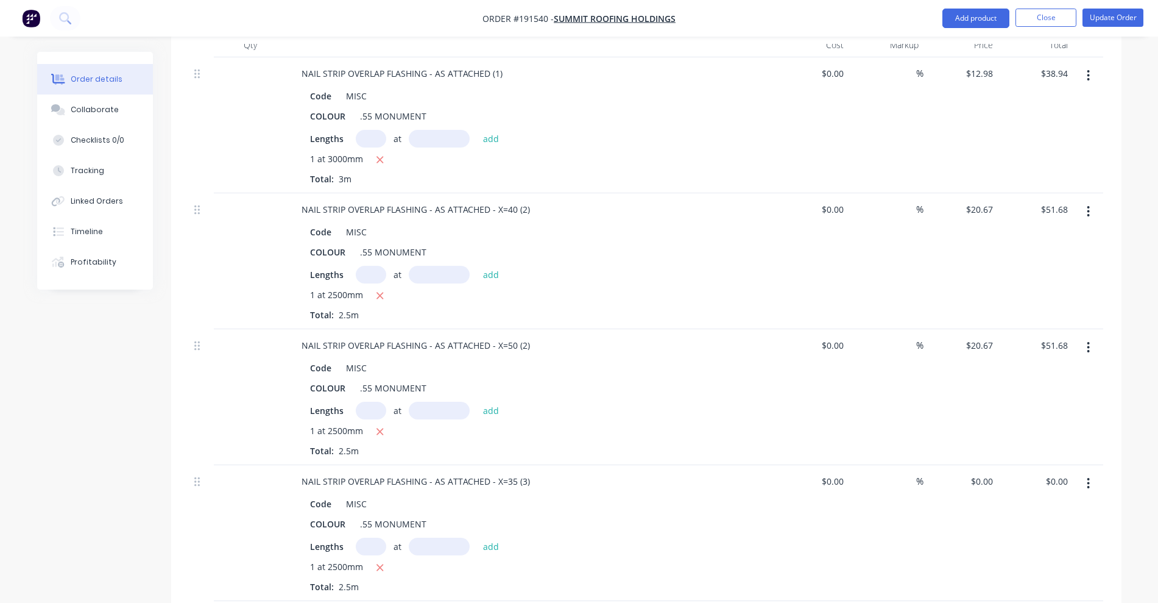
scroll to position [457, 0]
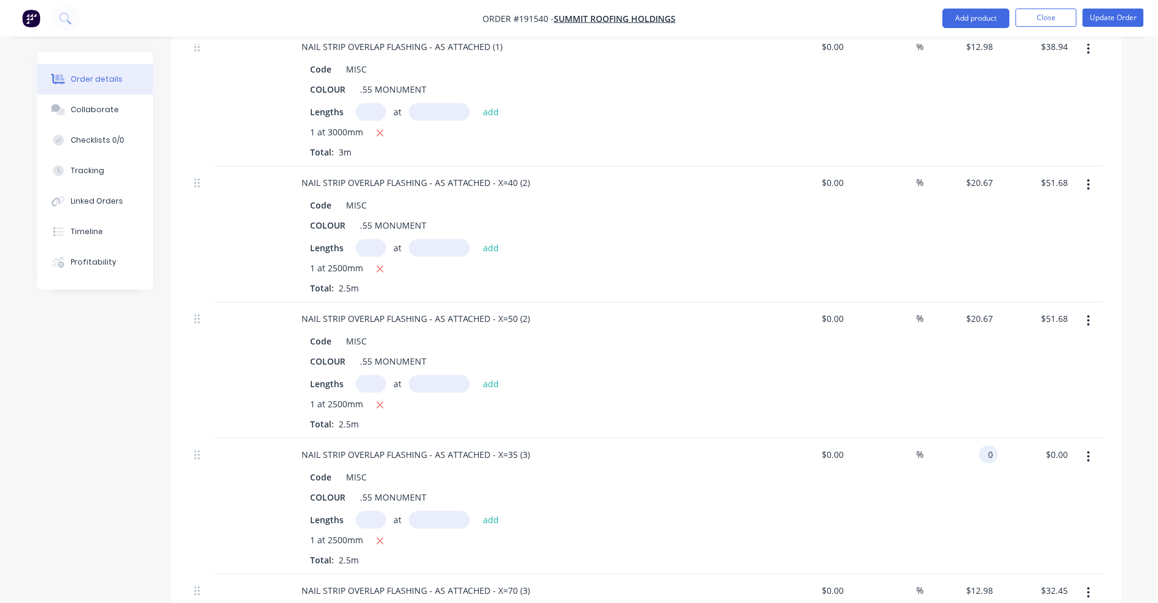
click at [991, 445] on input "0" at bounding box center [991, 454] width 14 height 18
type input "$12.98"
type input "$32.45"
click at [715, 511] on div "Lengths at add" at bounding box center [530, 520] width 441 height 18
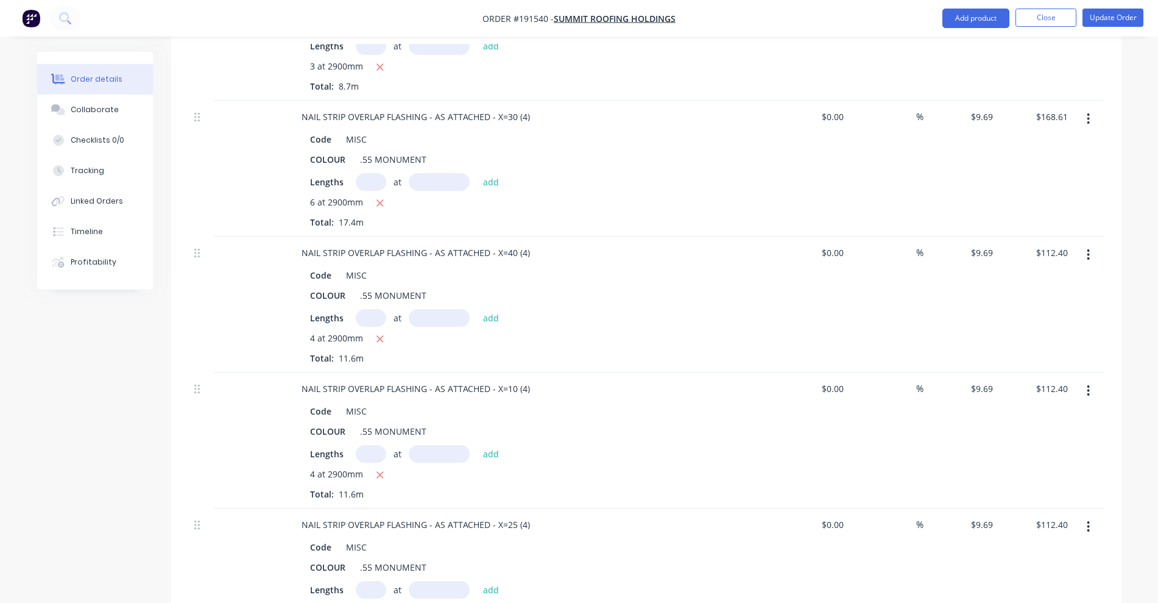
scroll to position [1371, 0]
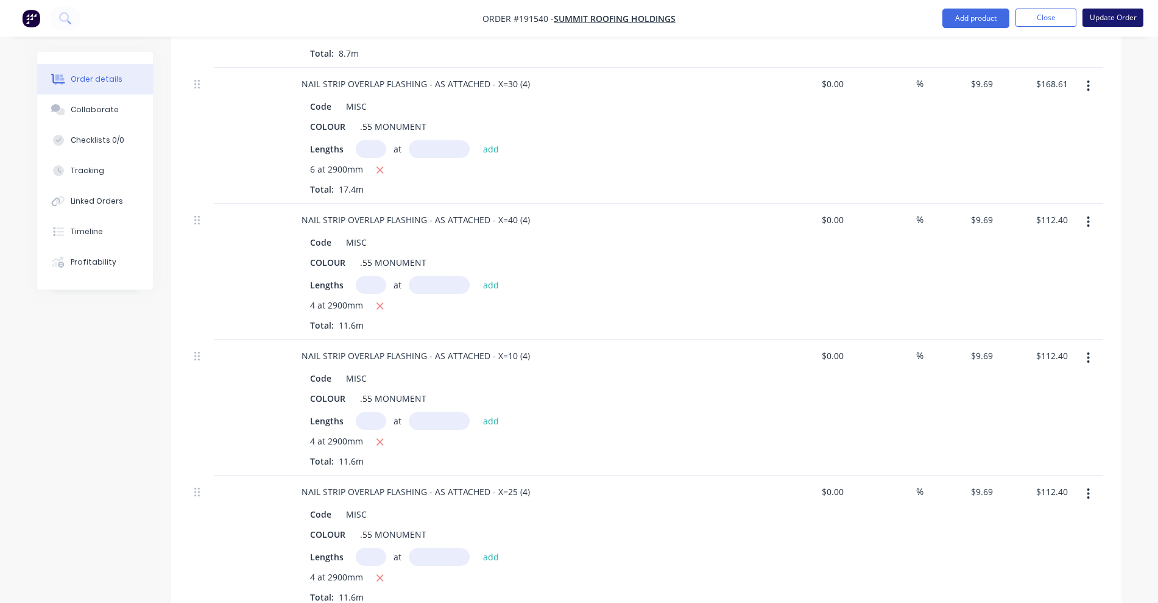
click at [1117, 9] on button "Update Order" at bounding box center [1113, 18] width 61 height 18
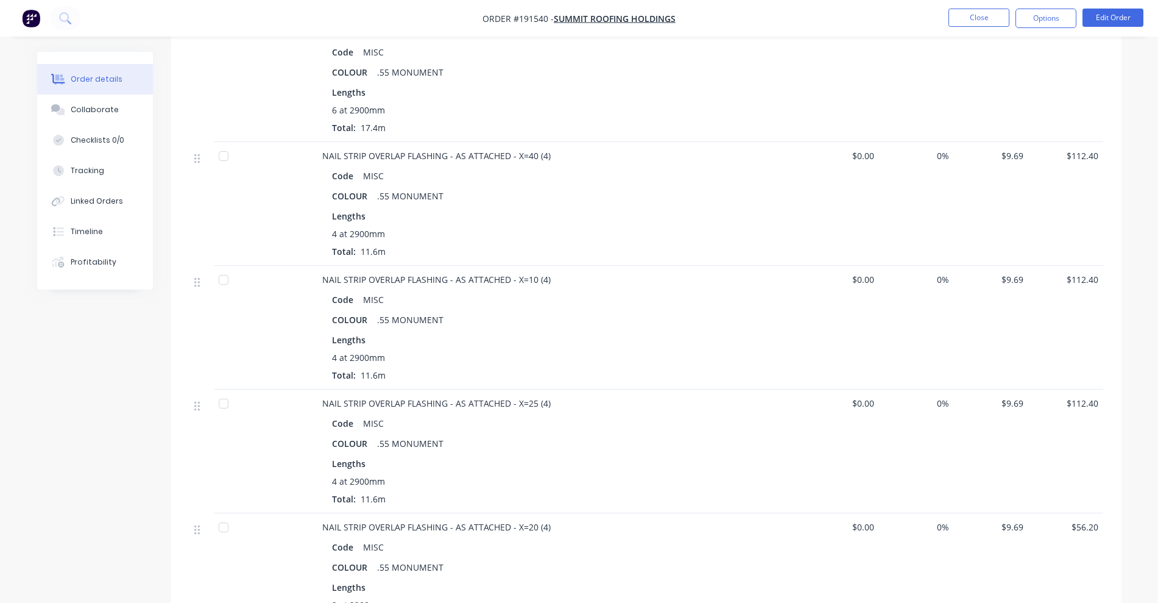
scroll to position [1564, 0]
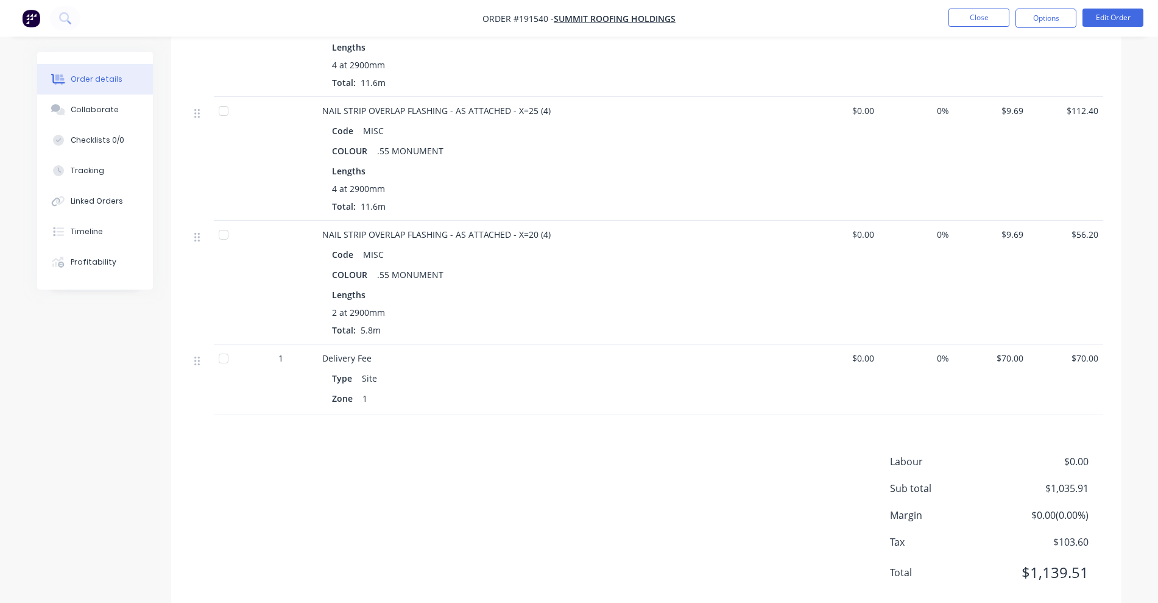
click at [973, 29] on nav "Order #191540 - Summit Roofing Holdings Close Options Edit Order" at bounding box center [579, 18] width 1158 height 37
click at [972, 19] on button "Close" at bounding box center [979, 18] width 61 height 18
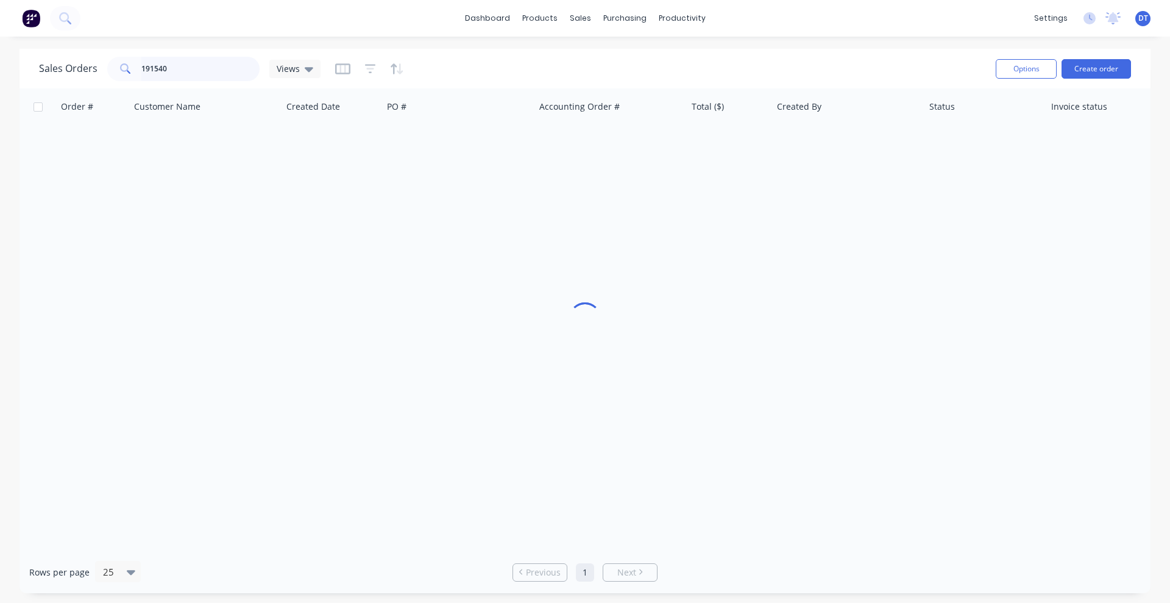
click at [77, 72] on div "Sales Orders 191540 Views" at bounding box center [179, 69] width 281 height 24
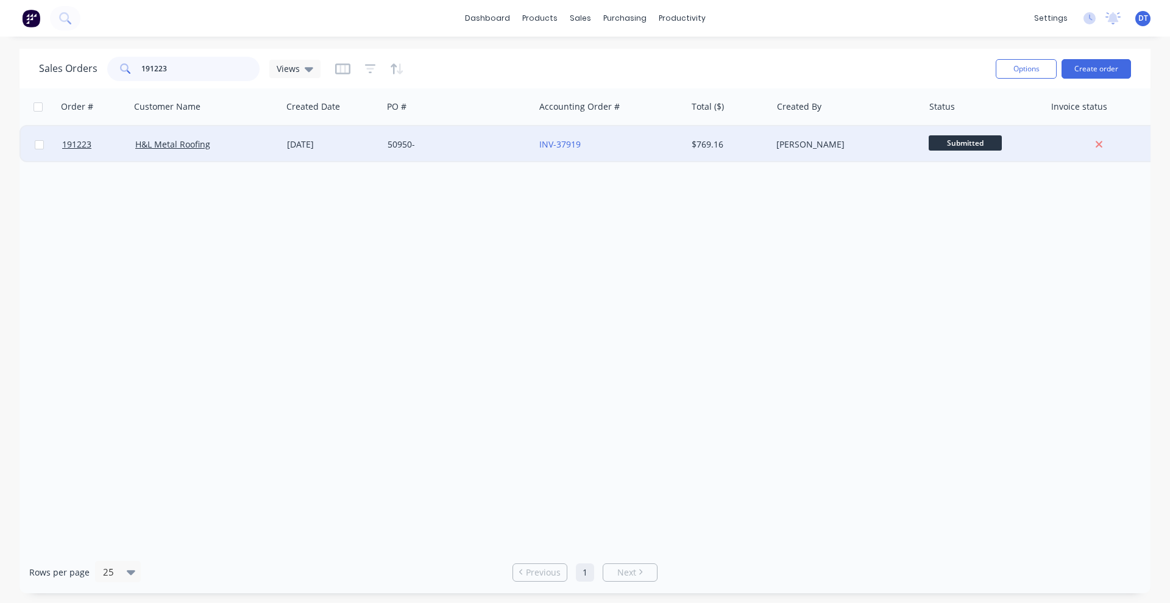
type input "191223"
click at [236, 152] on div "H&L Metal Roofing" at bounding box center [206, 144] width 152 height 37
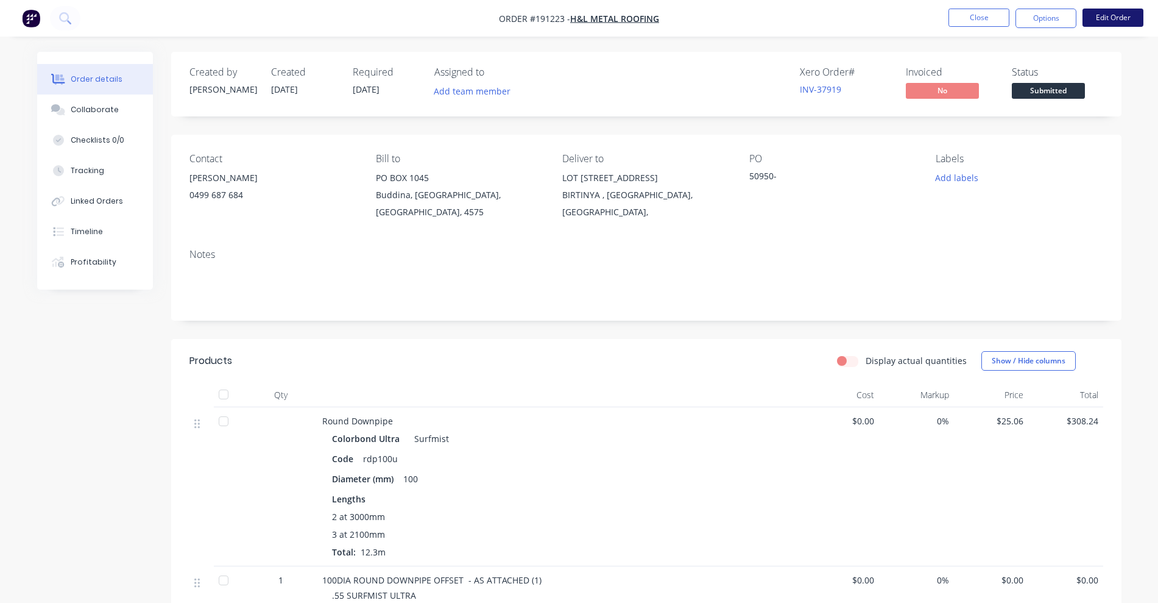
click at [1138, 19] on button "Edit Order" at bounding box center [1113, 18] width 61 height 18
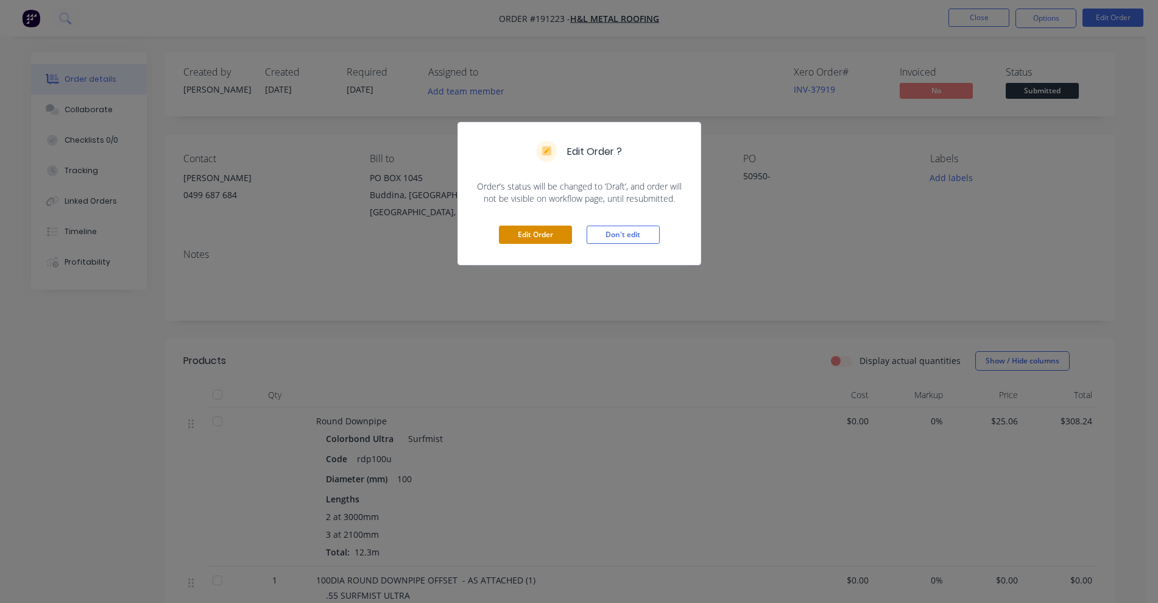
click at [525, 239] on button "Edit Order" at bounding box center [535, 234] width 73 height 18
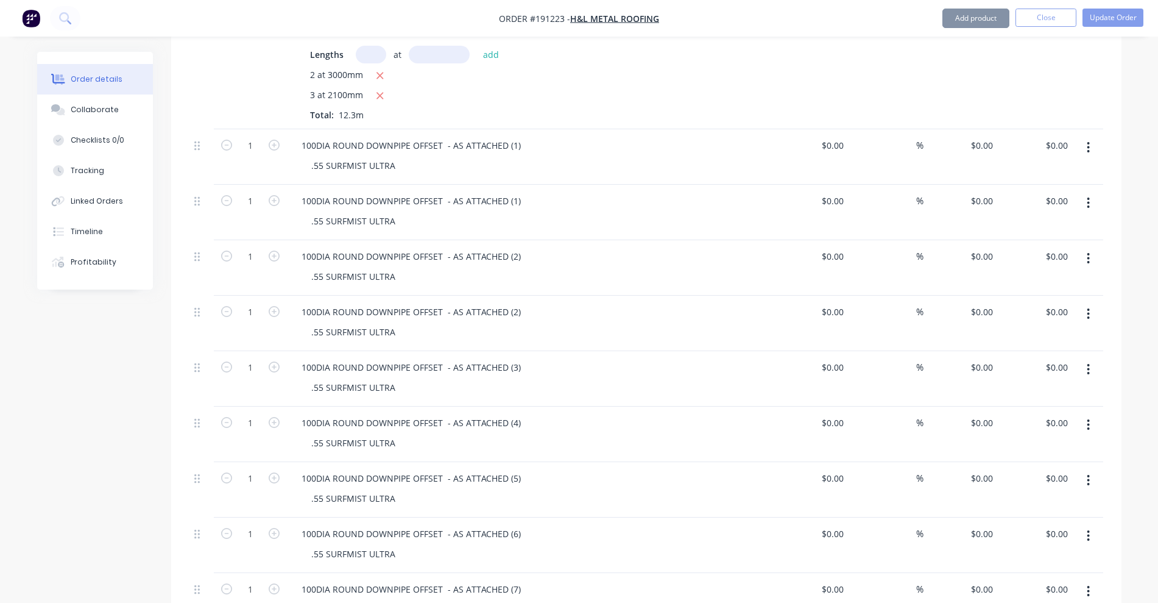
scroll to position [533, 0]
click at [1090, 140] on icon "button" at bounding box center [1088, 146] width 3 height 13
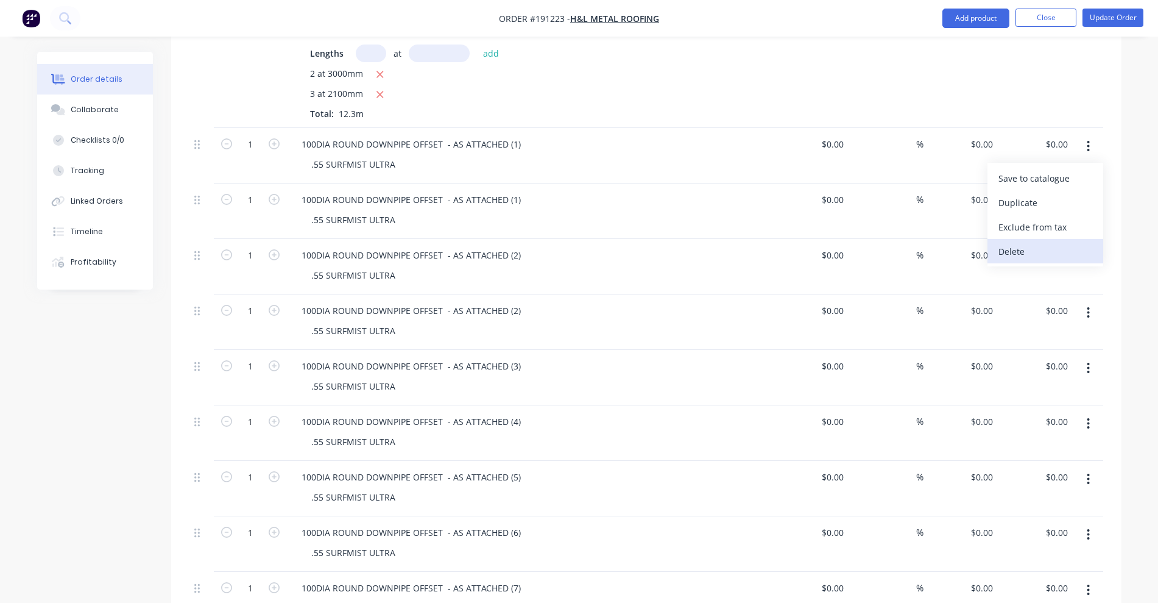
click at [1060, 242] on div "Delete" at bounding box center [1046, 251] width 94 height 18
click at [1083, 136] on button "button" at bounding box center [1088, 146] width 29 height 22
click at [1063, 242] on div "Delete" at bounding box center [1046, 251] width 94 height 18
click at [1086, 139] on button "button" at bounding box center [1088, 146] width 29 height 22
click at [1062, 242] on div "Delete" at bounding box center [1046, 251] width 94 height 18
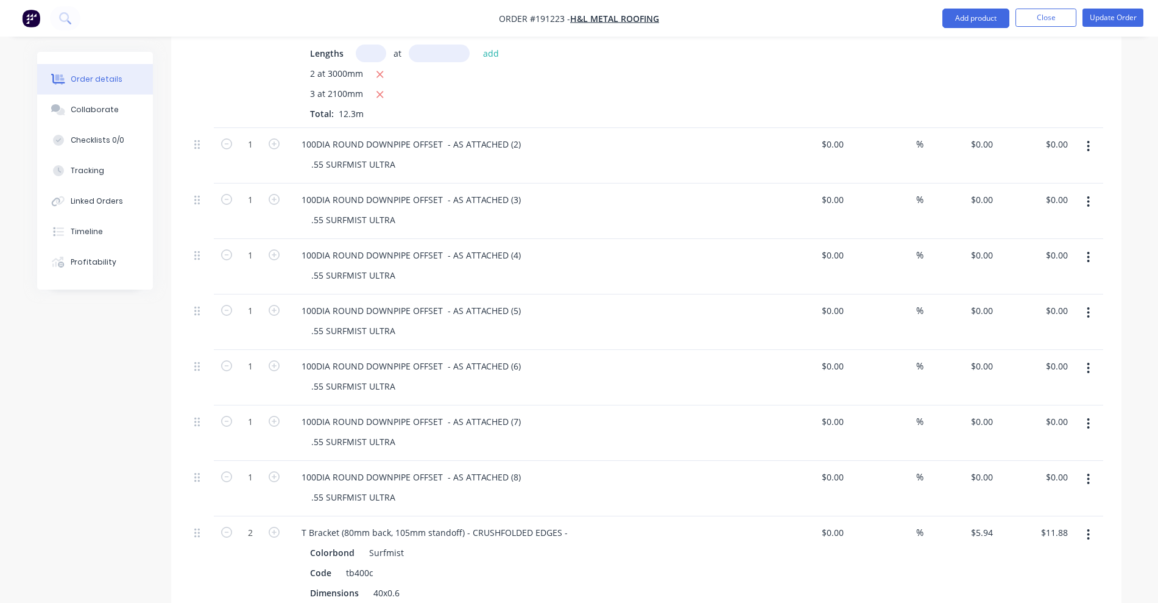
click at [1089, 141] on icon "button" at bounding box center [1089, 146] width 2 height 11
click at [1061, 242] on div "Delete" at bounding box center [1046, 251] width 94 height 18
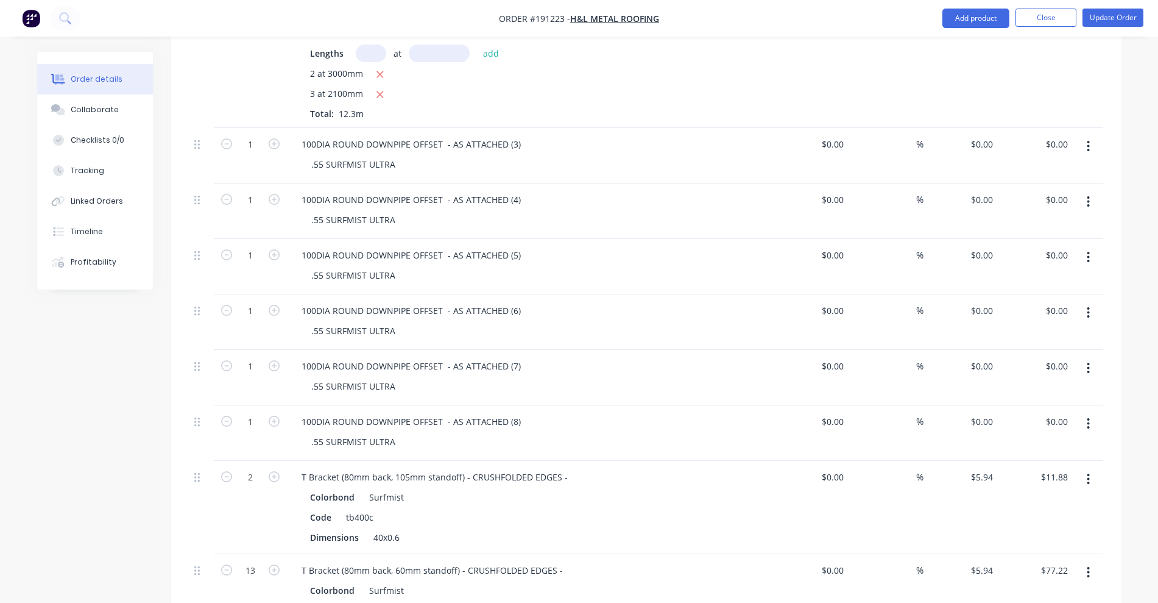
click at [1087, 140] on icon "button" at bounding box center [1088, 146] width 3 height 13
click at [1052, 242] on div "Delete" at bounding box center [1046, 251] width 94 height 18
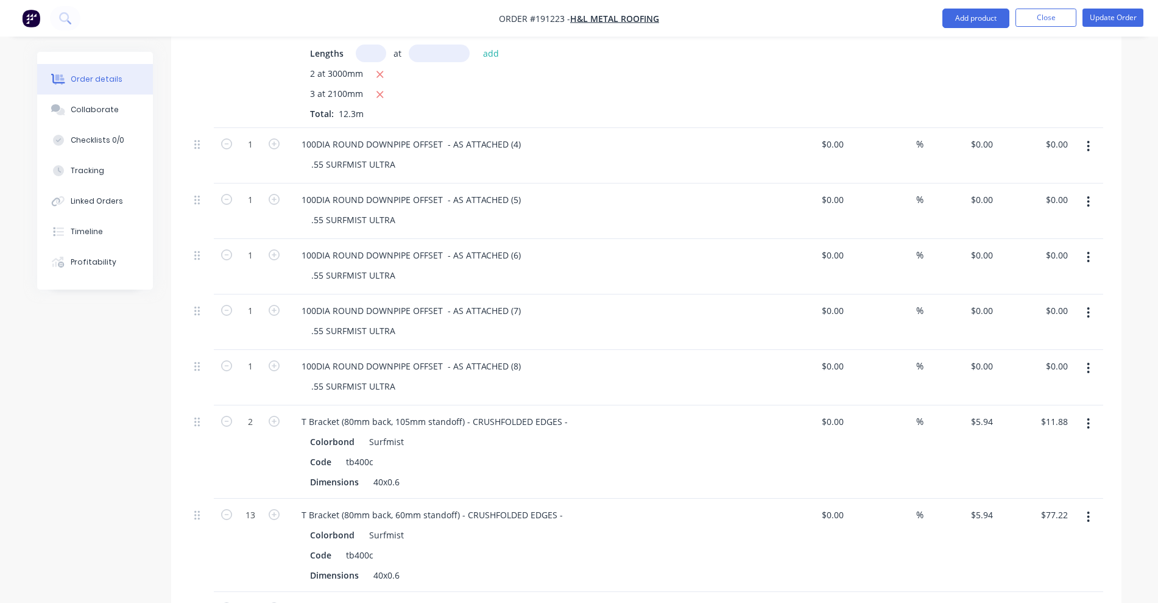
click at [1091, 135] on button "button" at bounding box center [1088, 146] width 29 height 22
click at [1064, 242] on div "Delete" at bounding box center [1046, 251] width 94 height 18
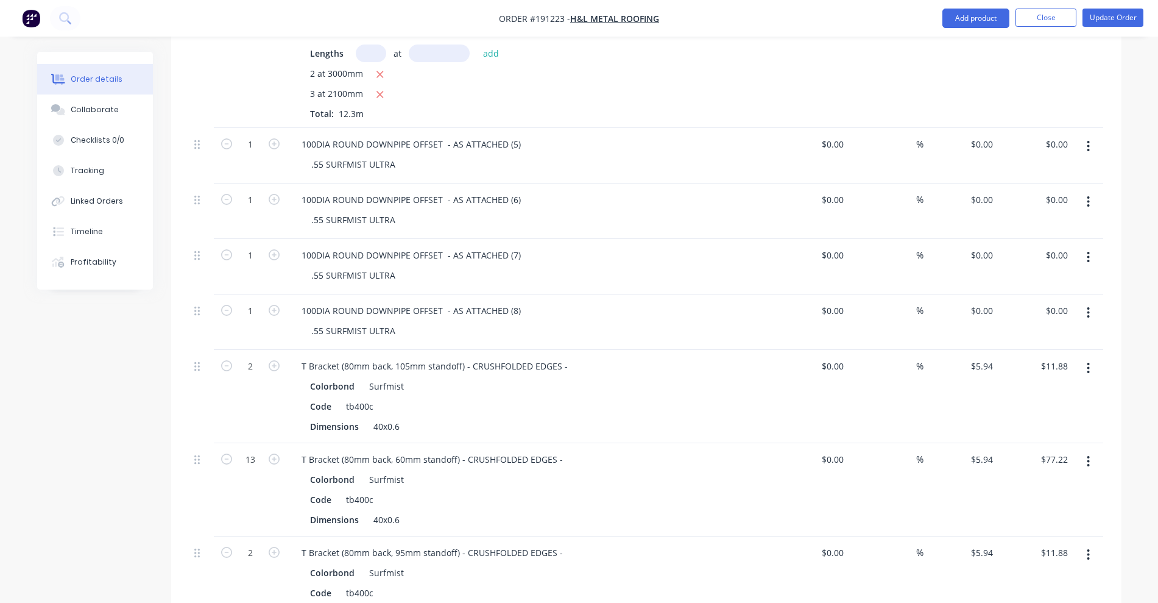
click at [1090, 140] on icon "button" at bounding box center [1088, 146] width 3 height 13
click at [1061, 242] on div "Delete" at bounding box center [1046, 251] width 94 height 18
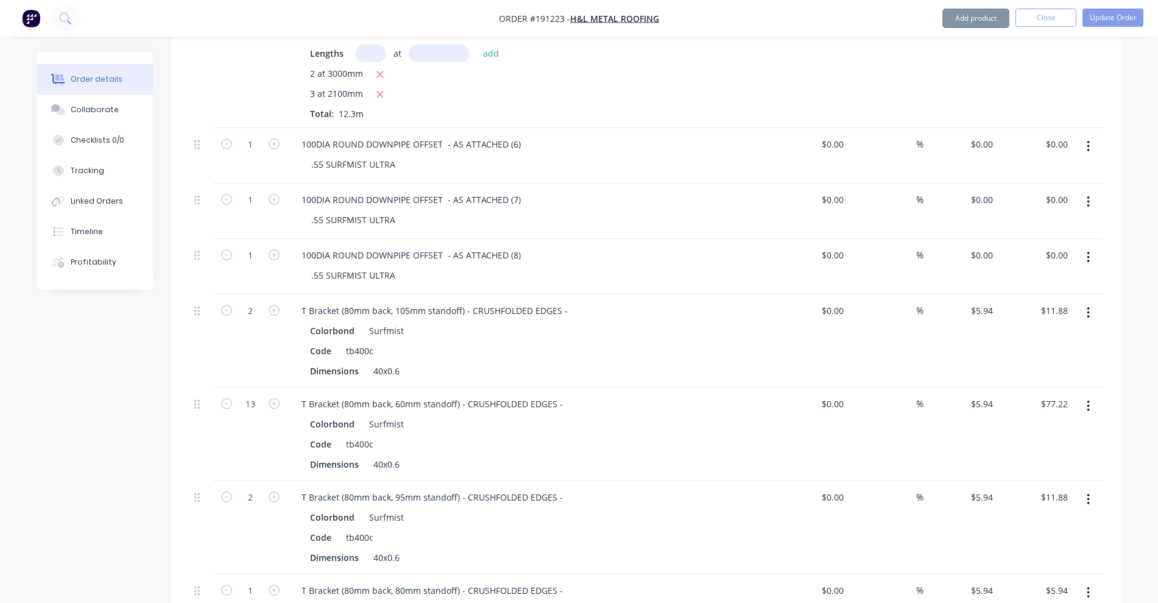
click at [1087, 140] on icon "button" at bounding box center [1088, 146] width 3 height 13
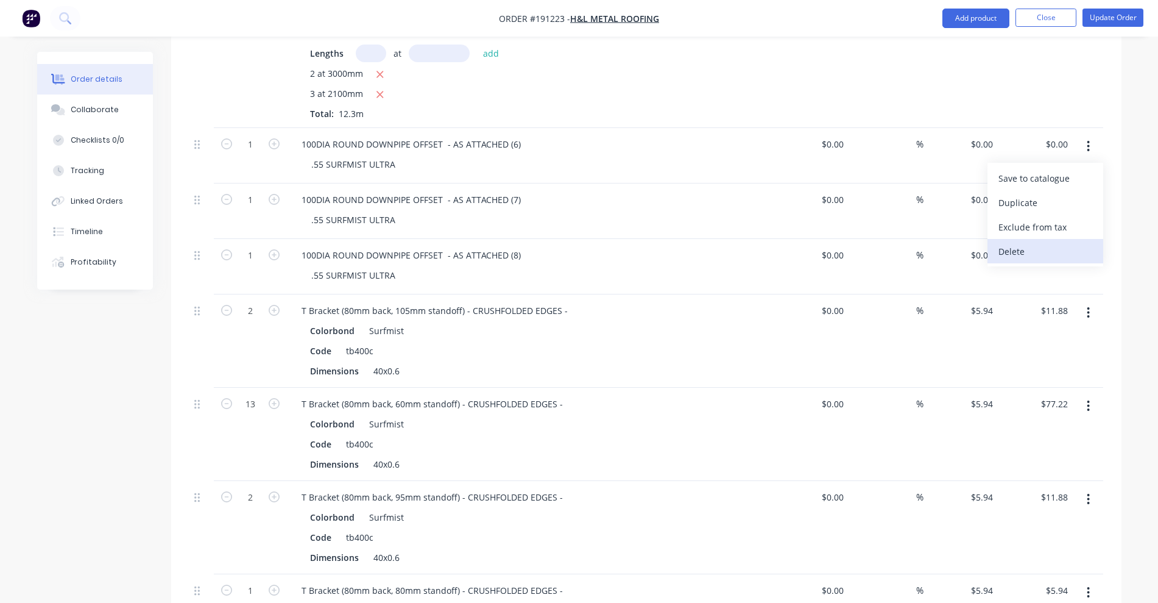
click at [1050, 242] on div "Delete" at bounding box center [1046, 251] width 94 height 18
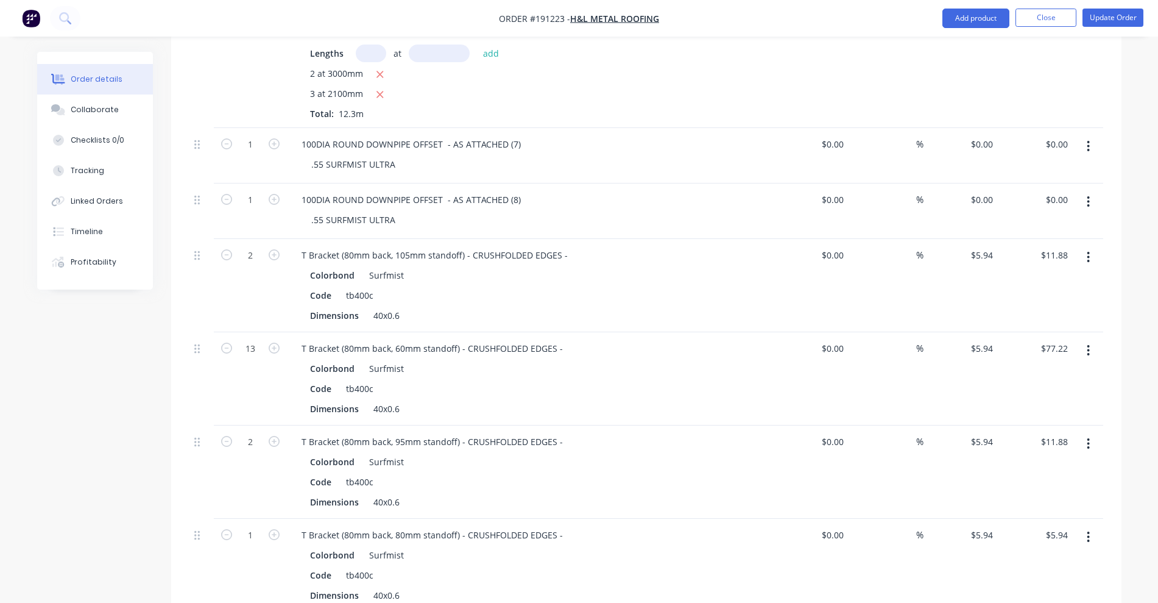
click at [1088, 140] on icon "button" at bounding box center [1088, 146] width 3 height 13
click at [1060, 242] on div "Delete" at bounding box center [1046, 251] width 94 height 18
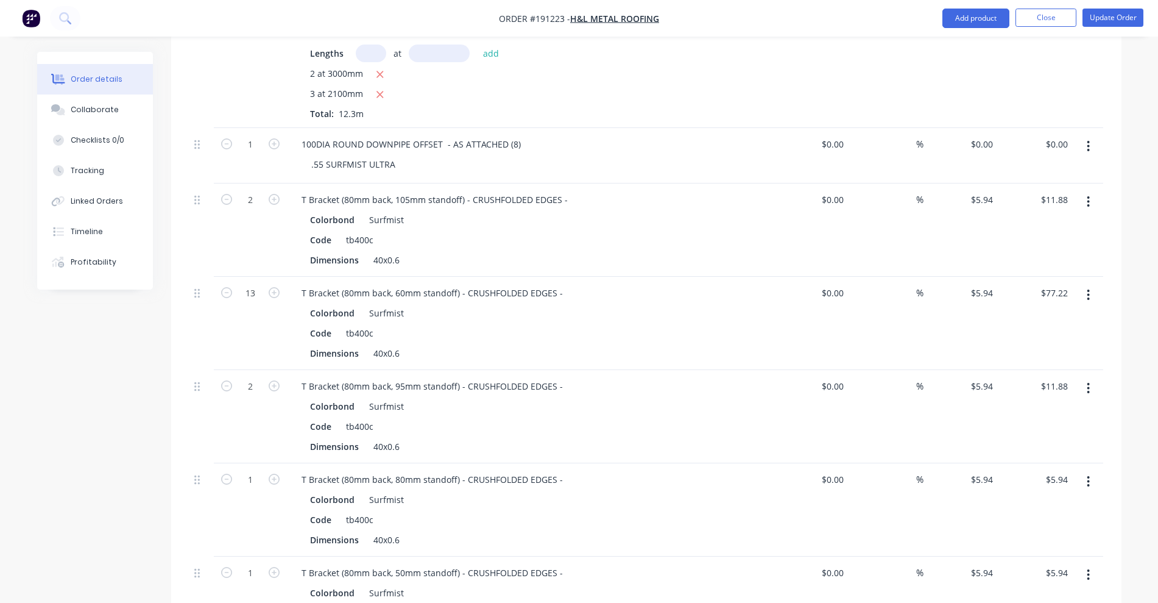
click at [1087, 140] on icon "button" at bounding box center [1088, 146] width 3 height 13
click at [1052, 242] on div "Delete" at bounding box center [1046, 251] width 94 height 18
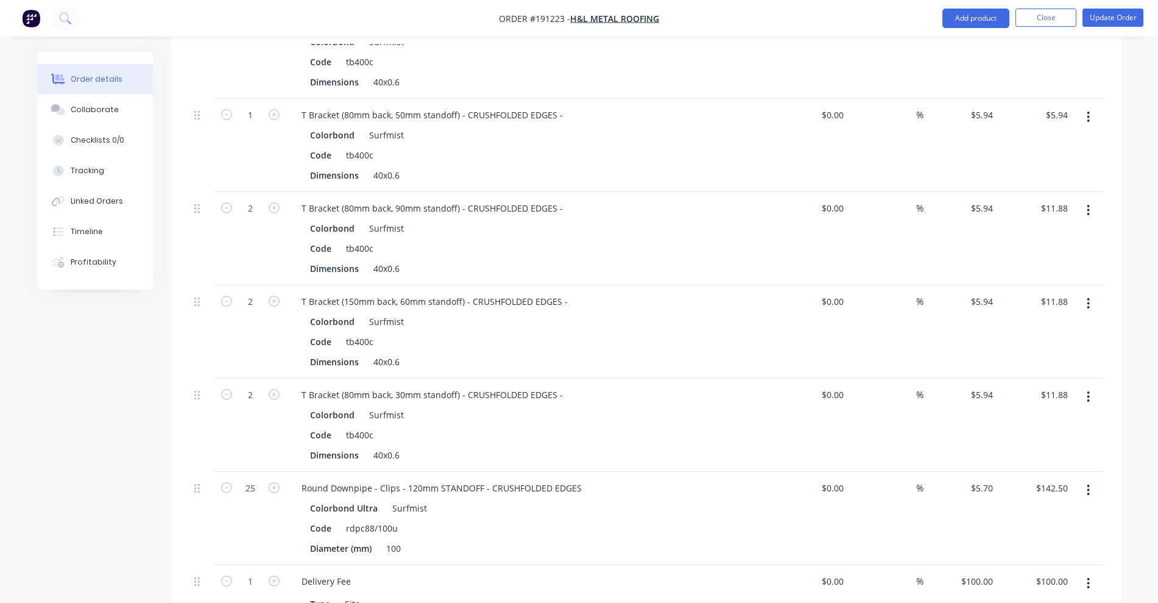
scroll to position [1066, 0]
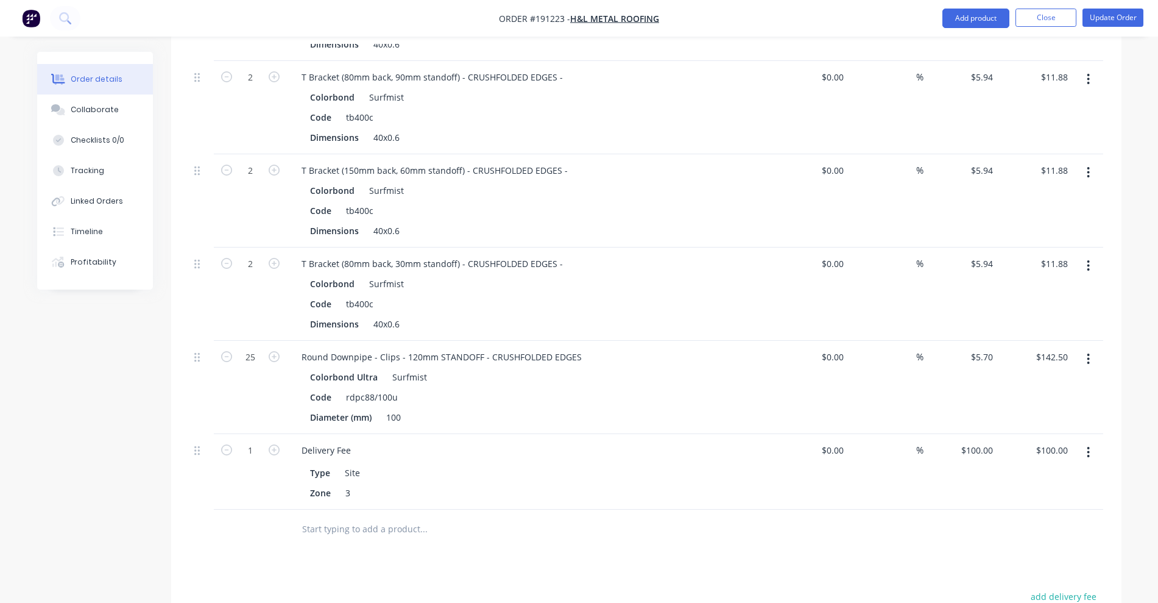
click at [1086, 255] on button "button" at bounding box center [1088, 266] width 29 height 22
click at [1052, 362] on div "Delete" at bounding box center [1046, 371] width 94 height 18
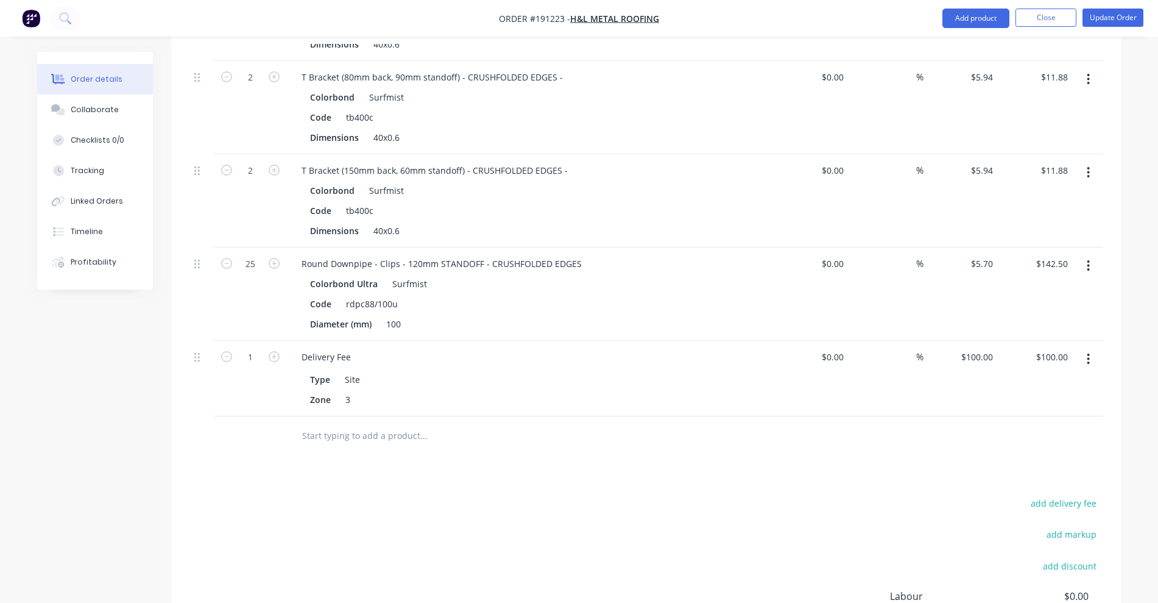
click at [1087, 166] on icon "button" at bounding box center [1088, 172] width 3 height 13
click at [1044, 269] on div "Delete" at bounding box center [1046, 278] width 94 height 18
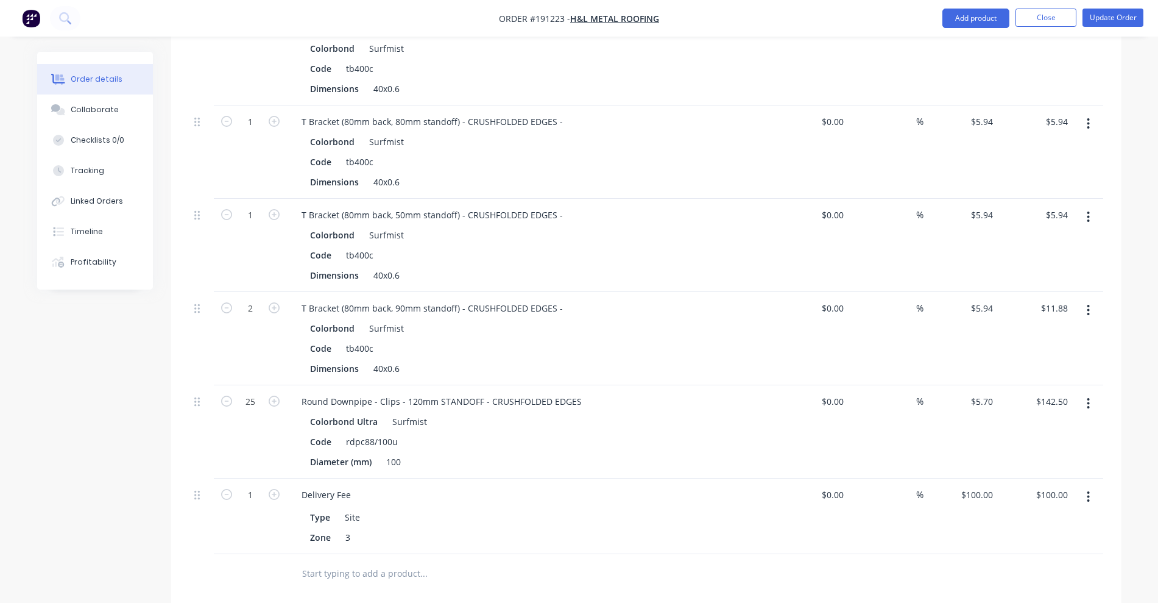
scroll to position [762, 0]
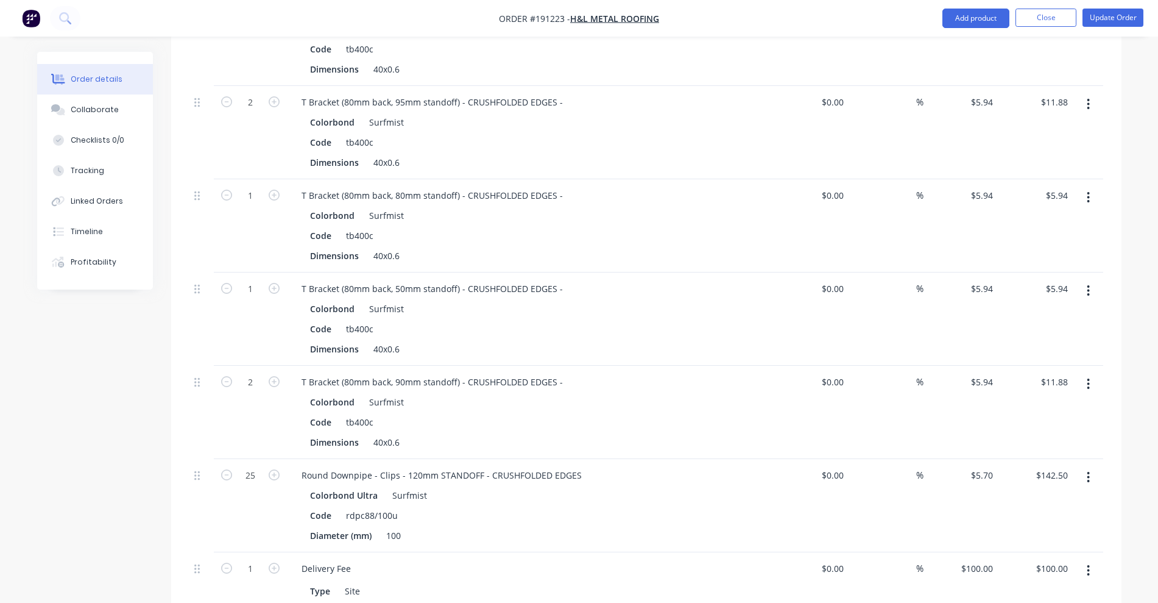
click at [1089, 285] on icon "button" at bounding box center [1089, 290] width 2 height 11
click at [1039, 387] on div "Delete" at bounding box center [1046, 396] width 94 height 18
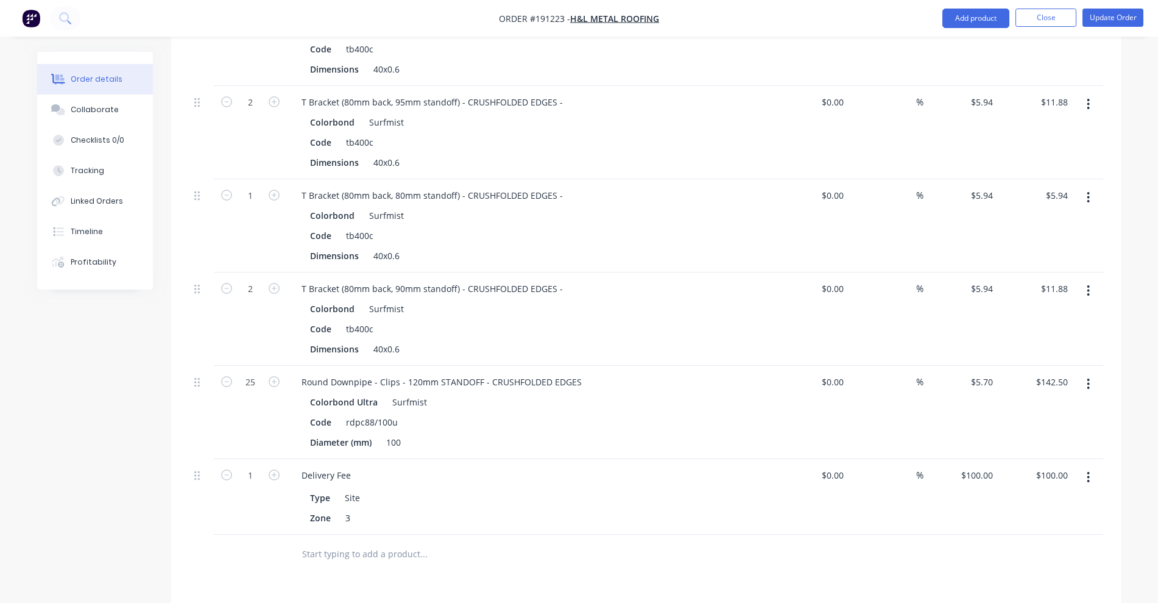
click at [1088, 186] on button "button" at bounding box center [1088, 197] width 29 height 22
click at [676, 413] on div "Code rdpc88/100u" at bounding box center [528, 422] width 446 height 18
click at [486, 373] on div "Round Downpipe - Clips - 120mm STANDOFF - CRUSHFOLDED EDGES" at bounding box center [442, 382] width 300 height 18
drag, startPoint x: 479, startPoint y: 364, endPoint x: 657, endPoint y: 367, distance: 178.5
click at [657, 373] on div "Round Downpipe - Clips - 120mm STANDOFF - CRUSHFOLDED EDGES" at bounding box center [531, 382] width 478 height 18
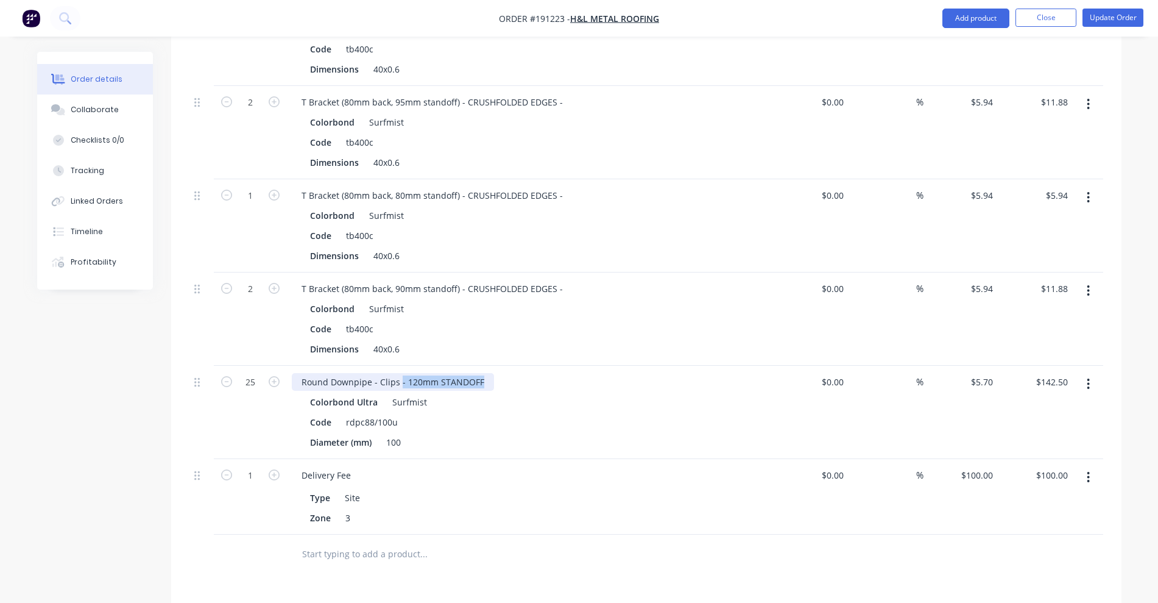
drag, startPoint x: 398, startPoint y: 365, endPoint x: 617, endPoint y: 367, distance: 218.7
click at [617, 373] on div "Round Downpipe - Clips - 120mm STANDOFF" at bounding box center [531, 382] width 478 height 18
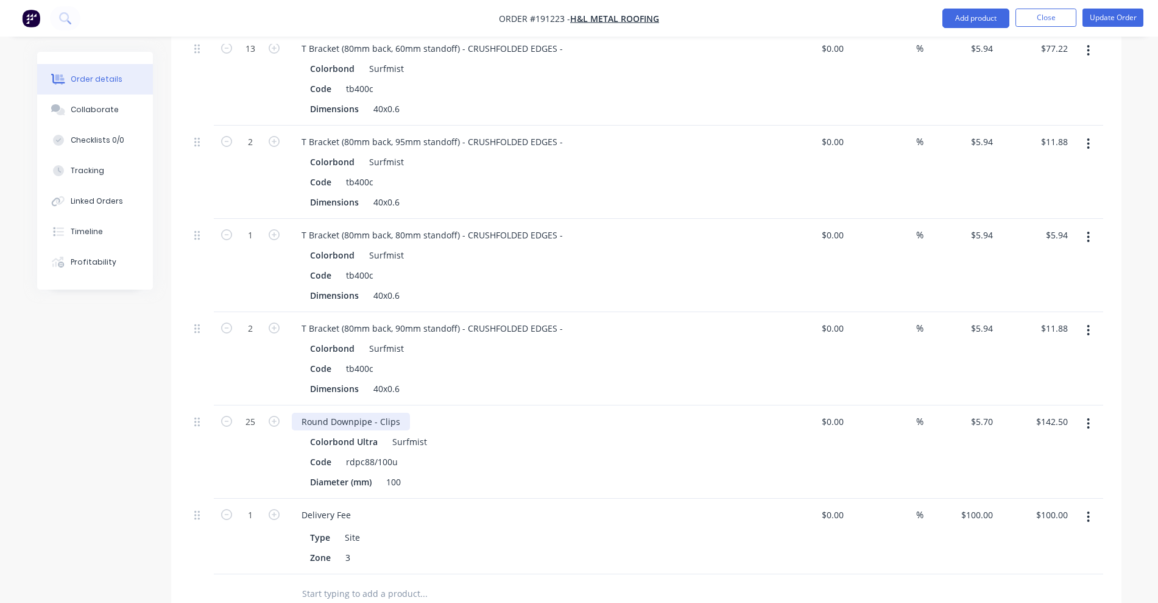
scroll to position [685, 0]
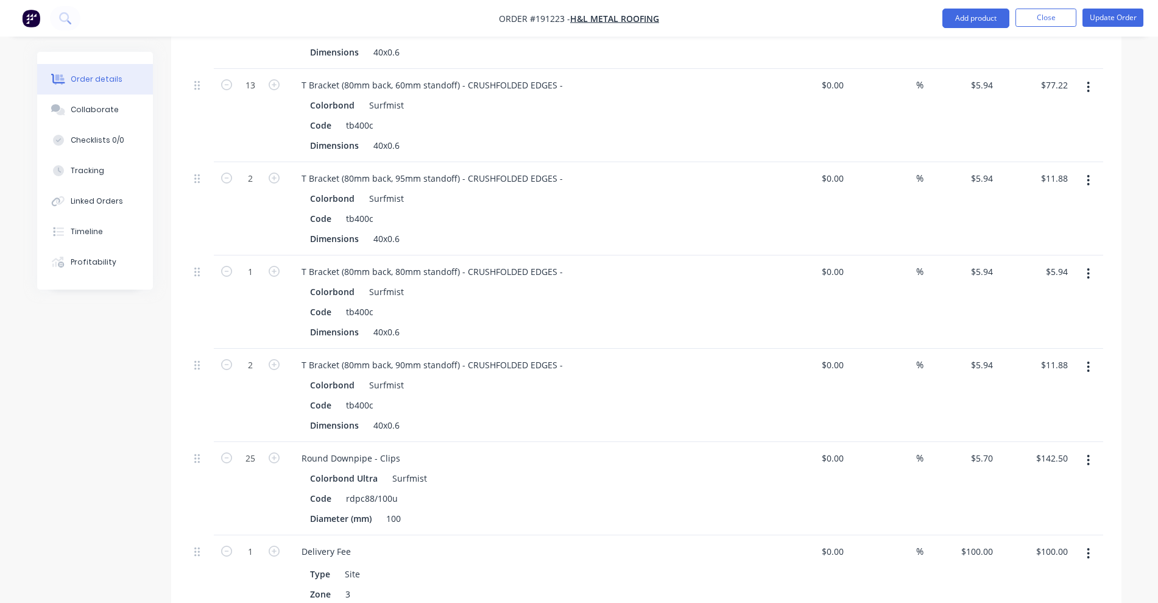
click at [1089, 360] on icon "button" at bounding box center [1088, 366] width 3 height 13
click at [1050, 463] on div "Delete" at bounding box center [1046, 472] width 94 height 18
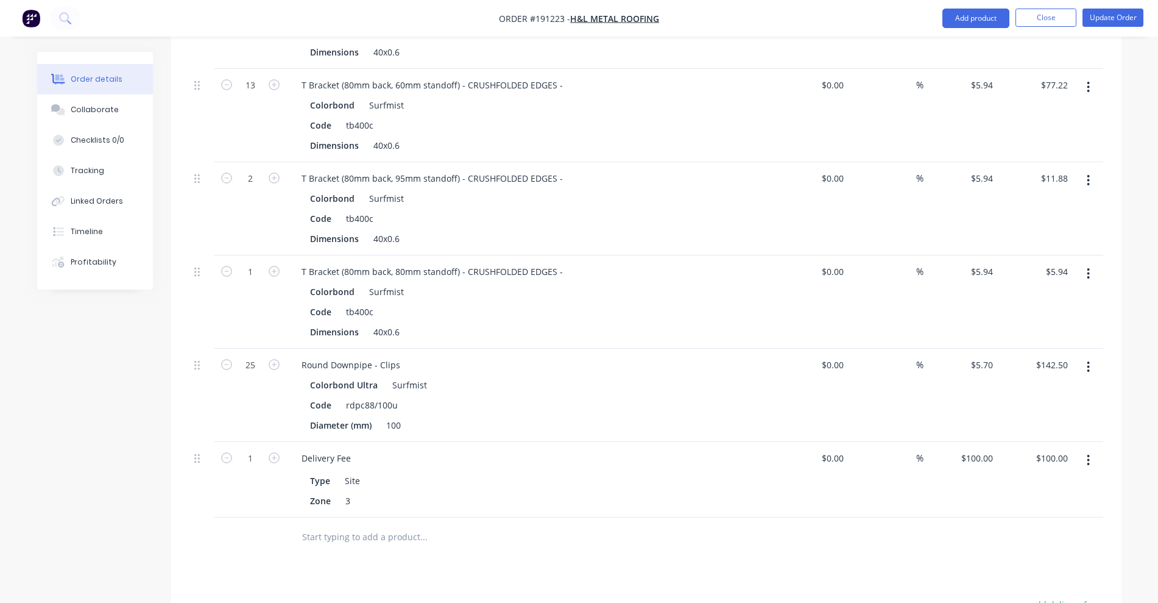
click at [1089, 263] on button "button" at bounding box center [1088, 274] width 29 height 22
click at [1061, 370] on div "Delete" at bounding box center [1046, 379] width 94 height 18
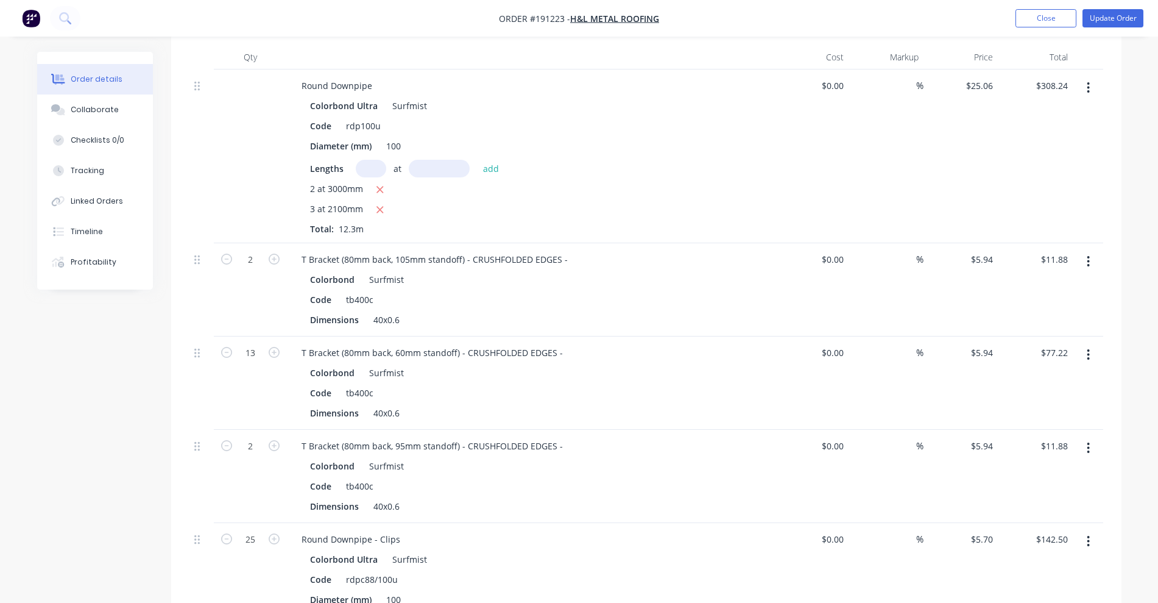
scroll to position [381, 0]
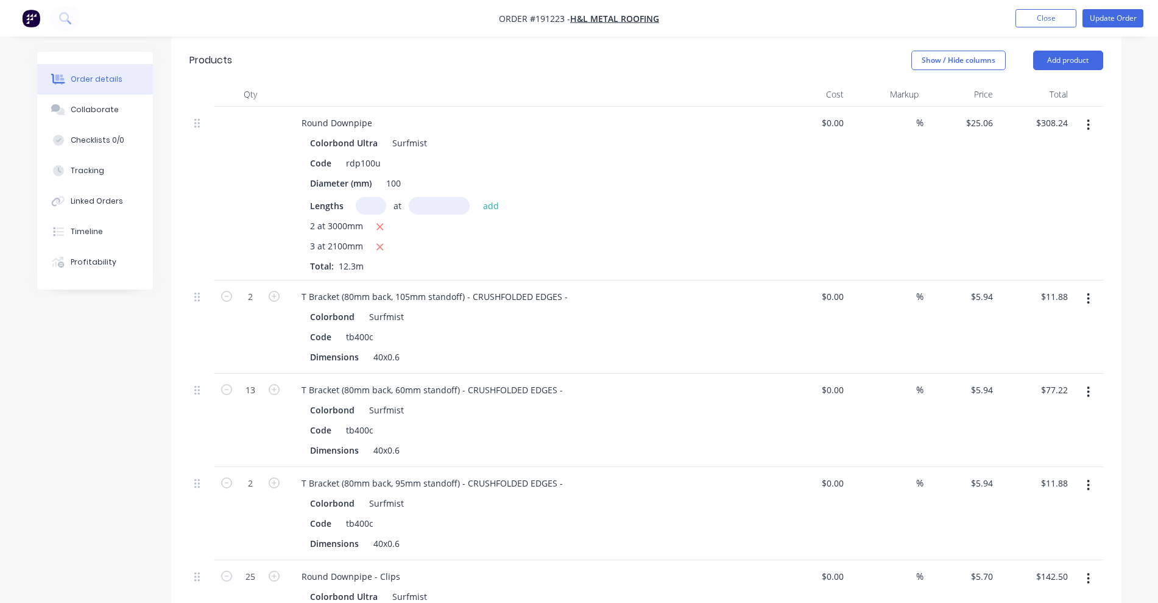
click at [1086, 381] on button "button" at bounding box center [1088, 392] width 29 height 22
click at [1049, 488] on div "Delete" at bounding box center [1046, 497] width 94 height 18
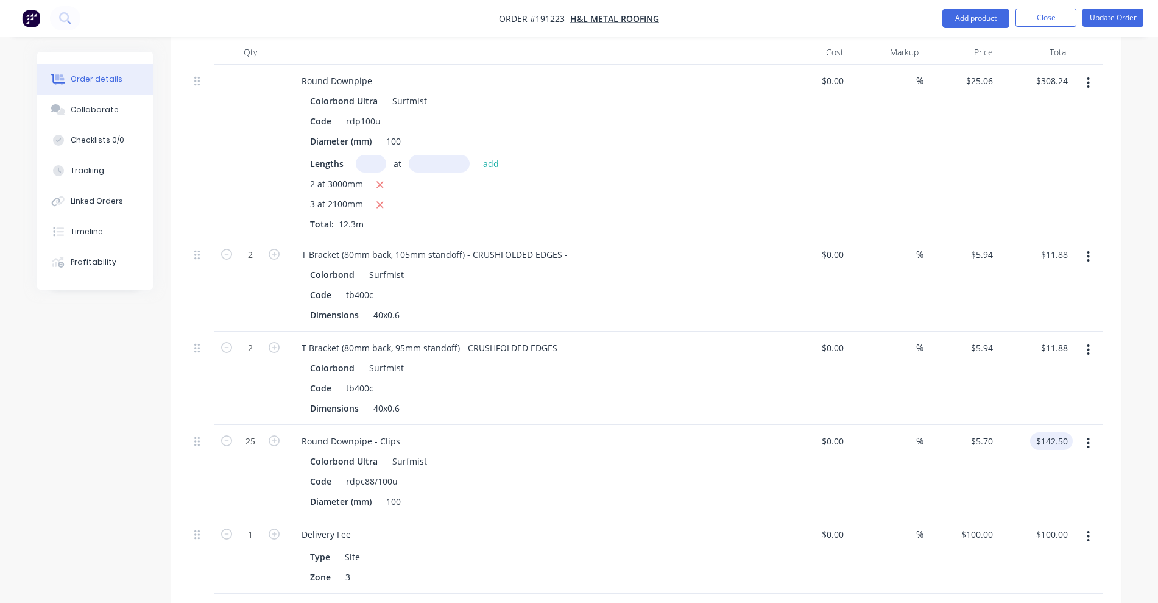
scroll to position [457, 0]
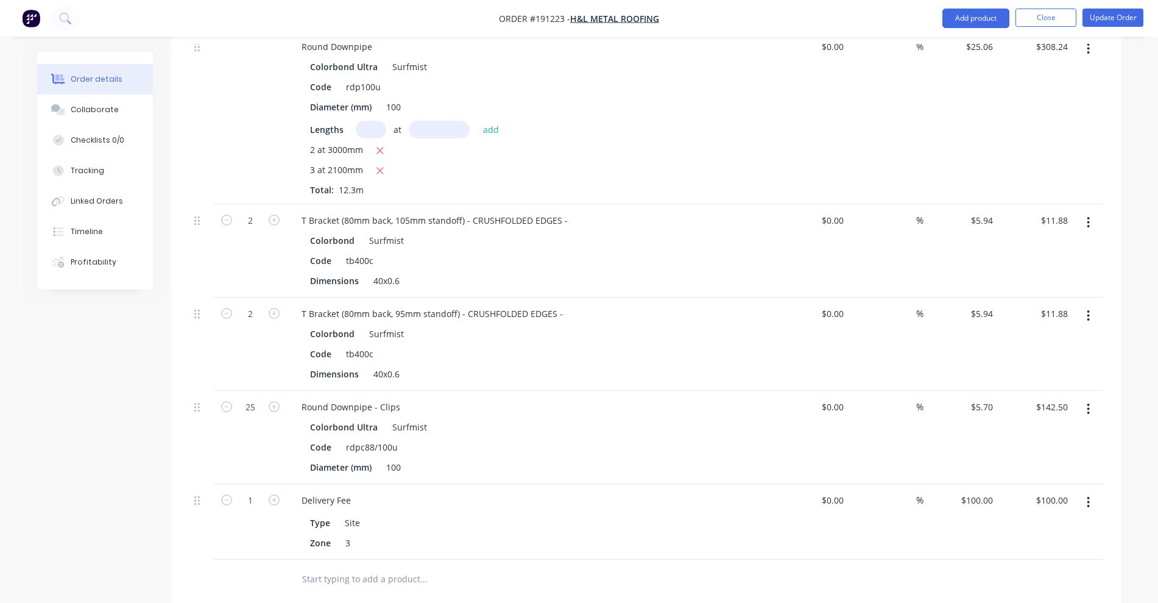
click at [1088, 310] on icon "button" at bounding box center [1089, 315] width 2 height 11
click at [1056, 412] on div "Delete" at bounding box center [1046, 421] width 94 height 18
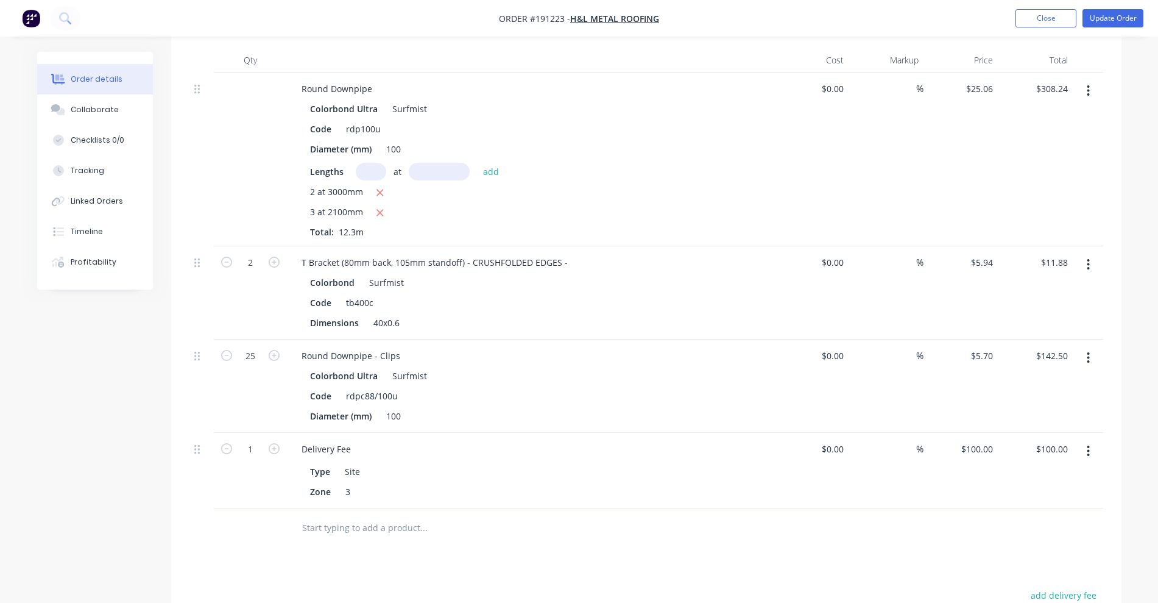
scroll to position [381, 0]
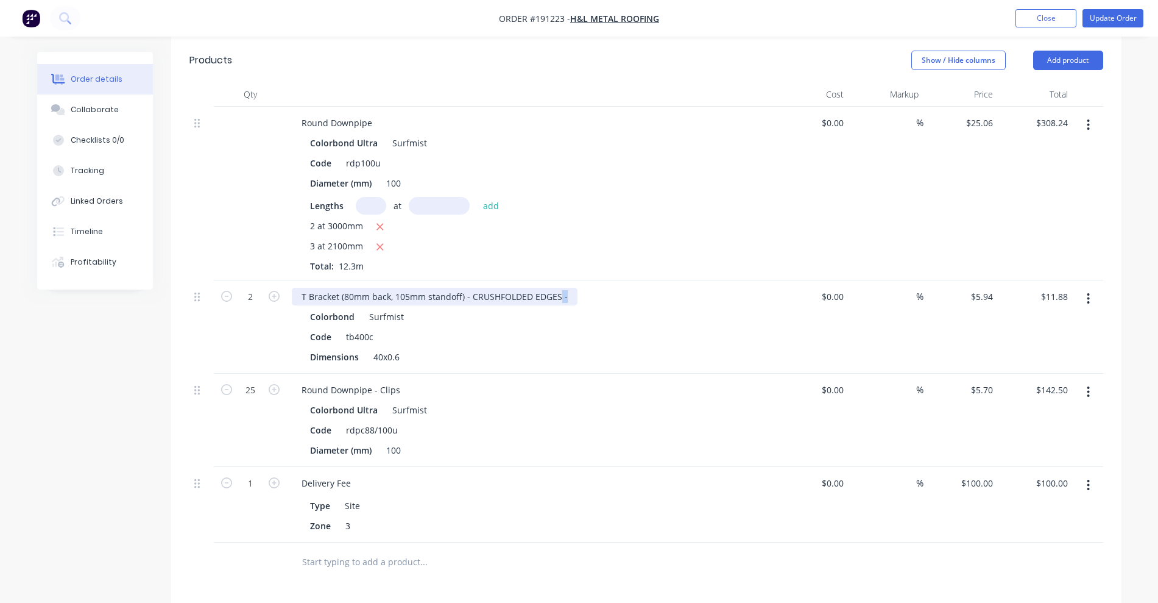
drag, startPoint x: 559, startPoint y: 281, endPoint x: 590, endPoint y: 285, distance: 31.3
click at [590, 288] on div "T Bracket (80mm back, 105mm standoff) - CRUSHFOLDED EDGES -" at bounding box center [531, 297] width 478 height 18
drag, startPoint x: 468, startPoint y: 280, endPoint x: 337, endPoint y: 282, distance: 131.0
click at [337, 288] on div "T Bracket (80mm back, 105mm standoff) - CRUSHFOLDED EDGES" at bounding box center [432, 297] width 280 height 18
click at [301, 288] on div "T Brackets CRUSHFOLDED EDGES" at bounding box center [369, 297] width 154 height 18
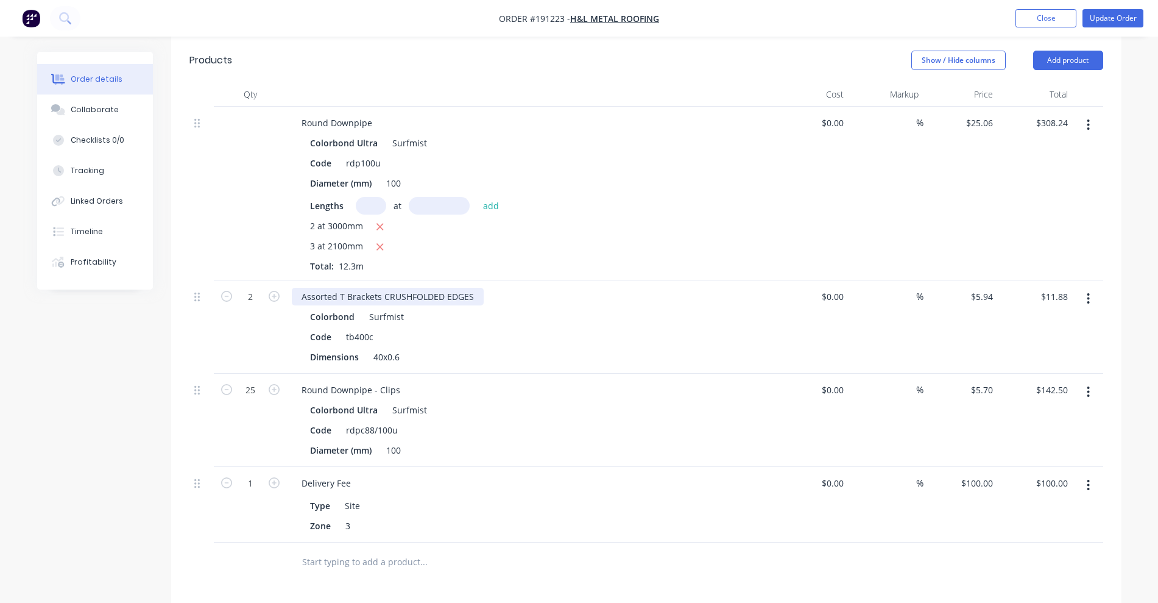
click at [380, 288] on div "Assorted T Brackets CRUSHFOLDED EDGES" at bounding box center [388, 297] width 192 height 18
click at [1090, 292] on icon "button" at bounding box center [1088, 298] width 3 height 13
click at [1056, 322] on div "Edit" at bounding box center [1046, 331] width 94 height 18
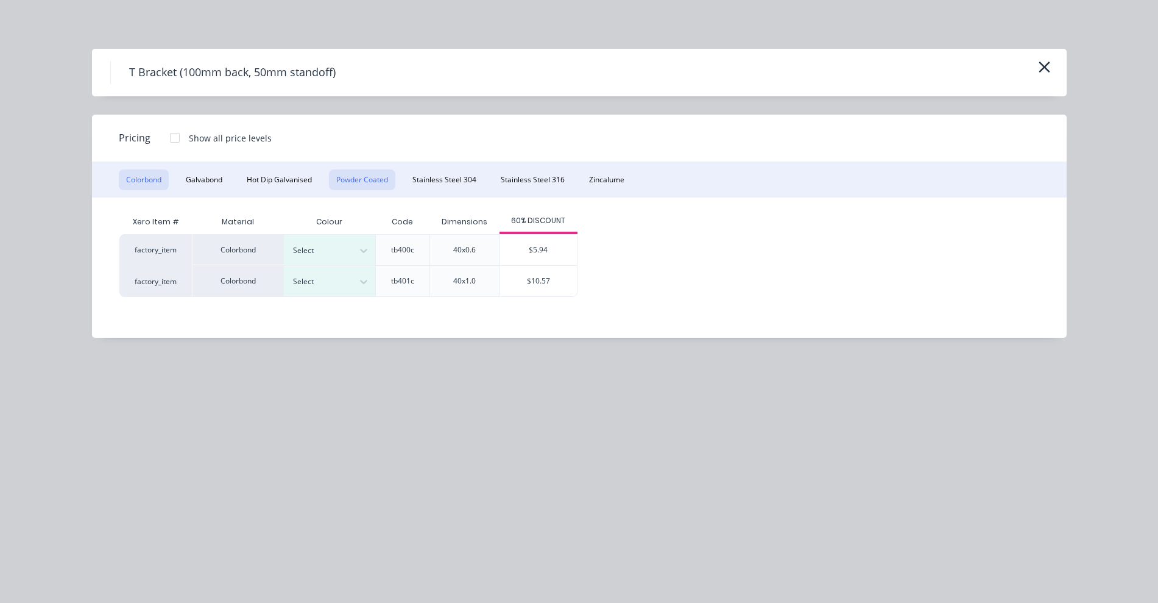
click at [378, 172] on button "Powder Coated" at bounding box center [362, 179] width 66 height 21
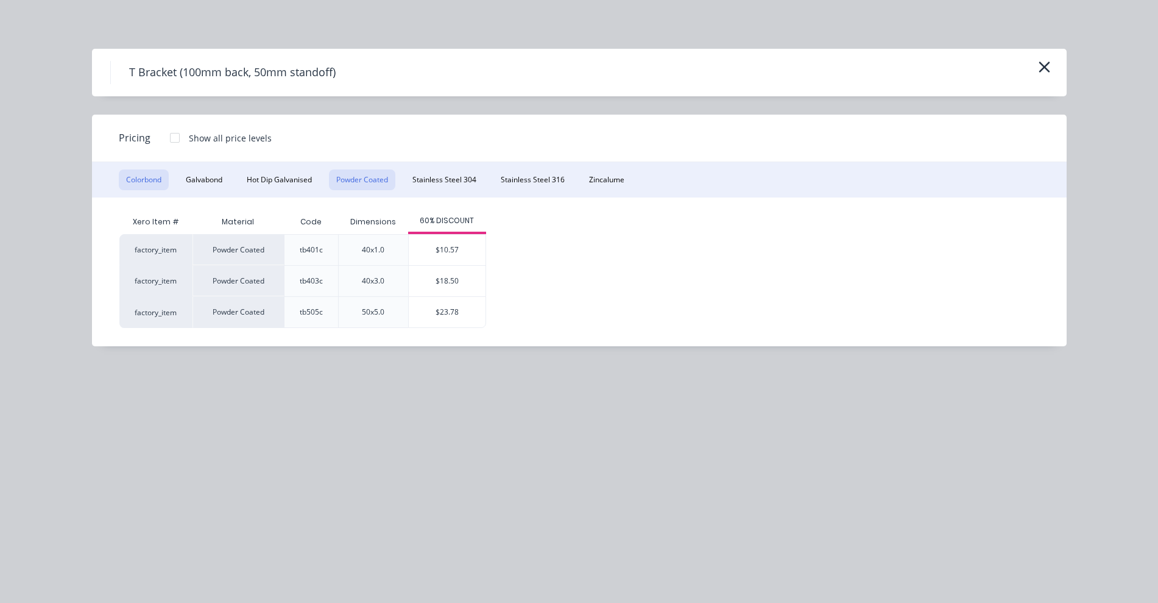
click at [148, 170] on button "Colorbond" at bounding box center [144, 179] width 50 height 21
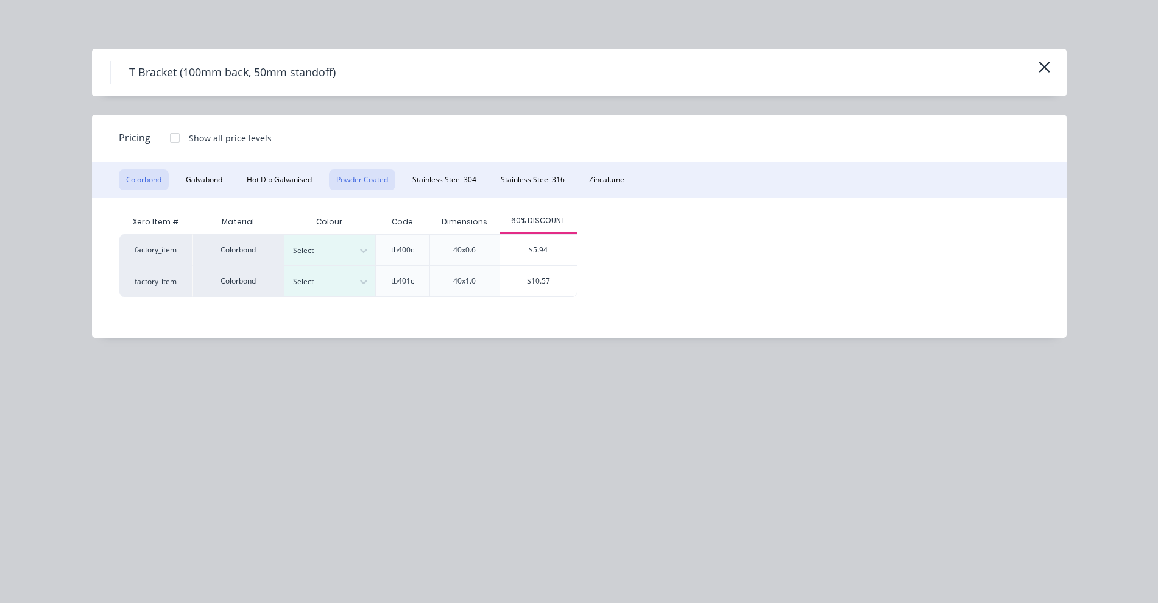
click at [376, 183] on button "Powder Coated" at bounding box center [362, 179] width 66 height 21
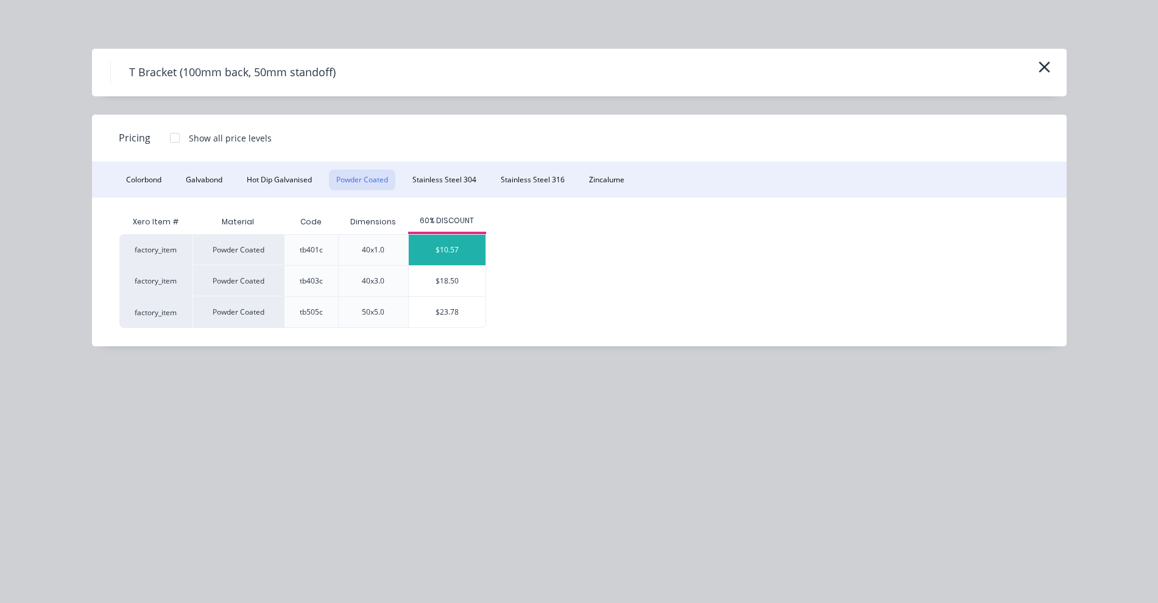
click at [456, 250] on div "$10.57" at bounding box center [447, 250] width 77 height 30
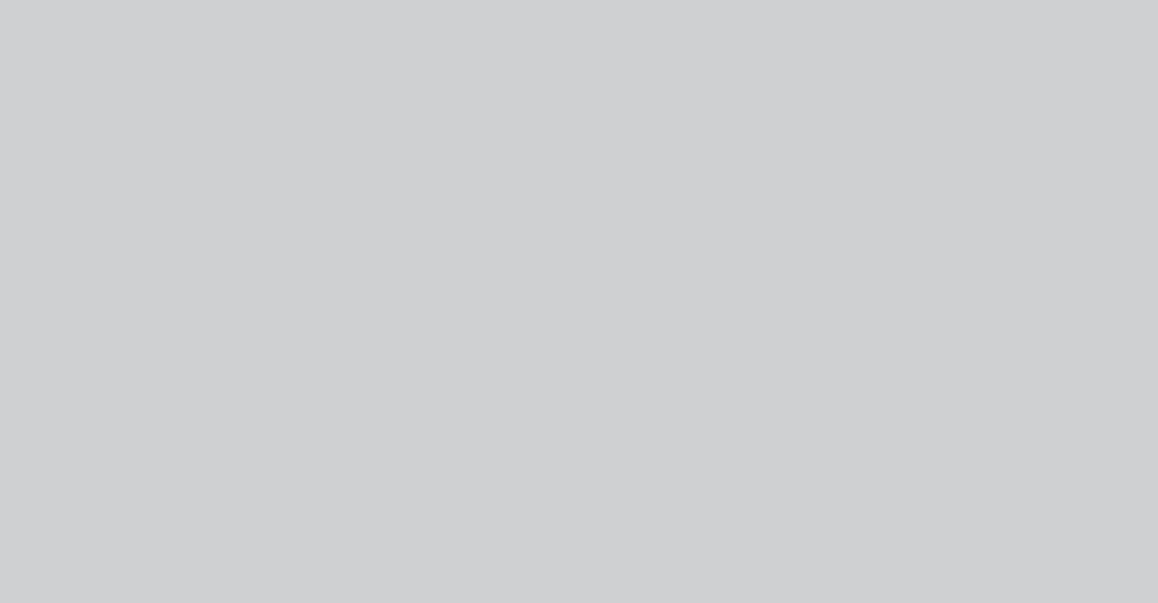
type input "$10.57"
type input "$21.14"
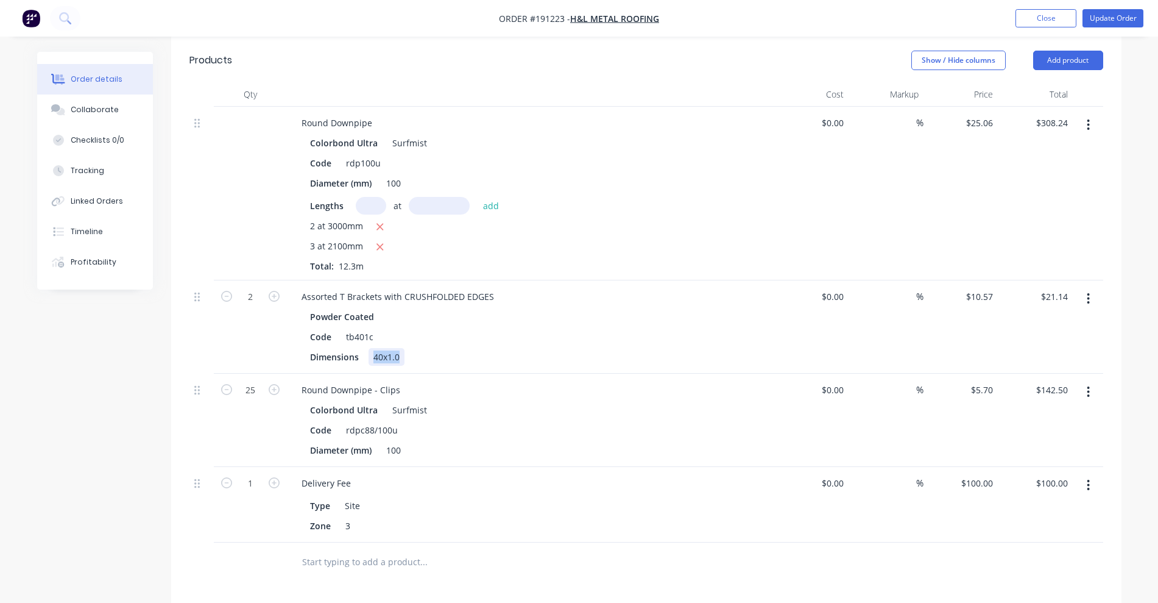
drag, startPoint x: 370, startPoint y: 340, endPoint x: 465, endPoint y: 340, distance: 95.0
click at [465, 348] on div "Dimensions 40x1.0" at bounding box center [528, 357] width 446 height 18
click at [222, 291] on icon "button" at bounding box center [226, 296] width 11 height 11
type input "1"
type input "$10.57"
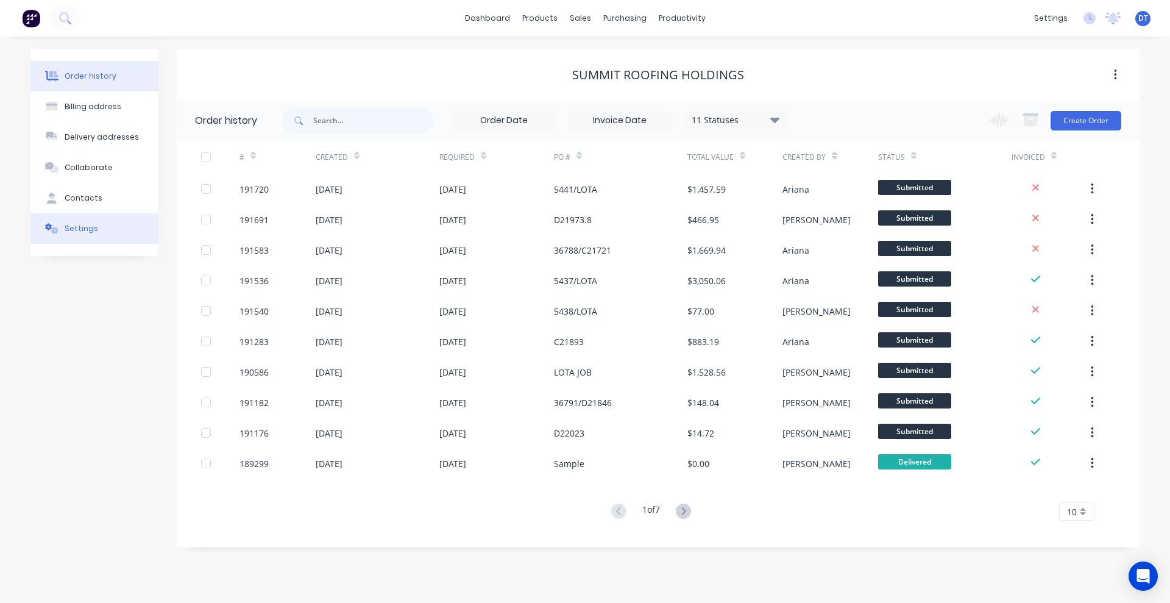
click at [96, 221] on button "Settings" at bounding box center [94, 228] width 128 height 30
